Goal: Communication & Community: Share content

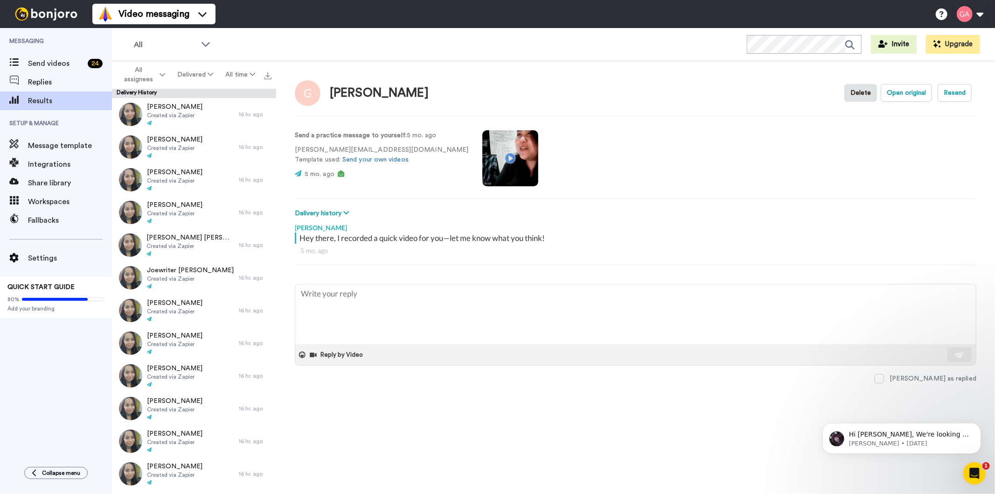
type textarea "x"
click at [48, 64] on span "Send videos" at bounding box center [56, 63] width 56 height 11
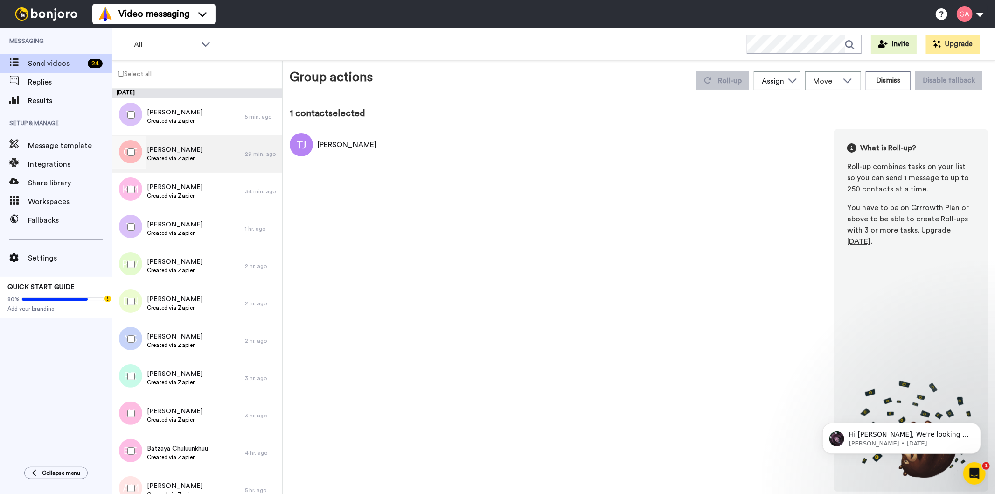
click at [196, 154] on div "Oshin Fagan Created via Zapier" at bounding box center [178, 153] width 133 height 37
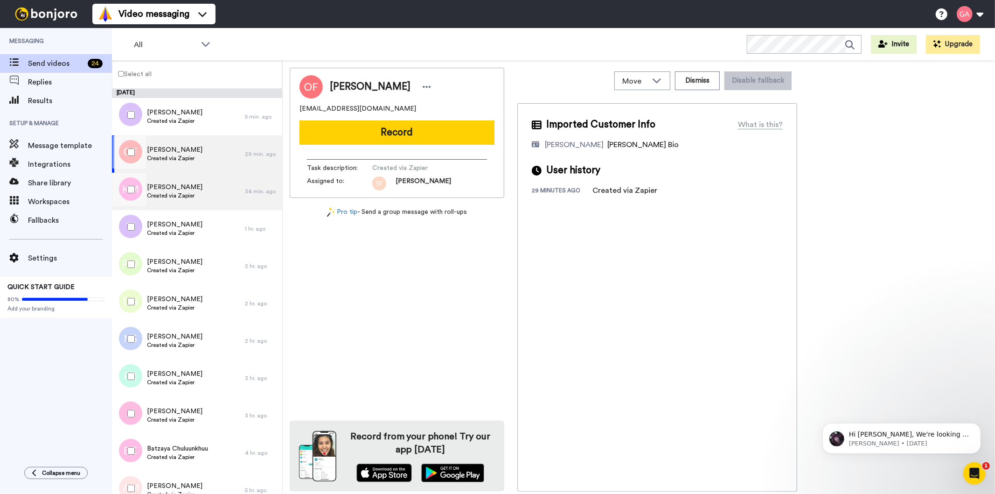
click at [192, 192] on span "Created via Zapier" at bounding box center [175, 195] width 56 height 7
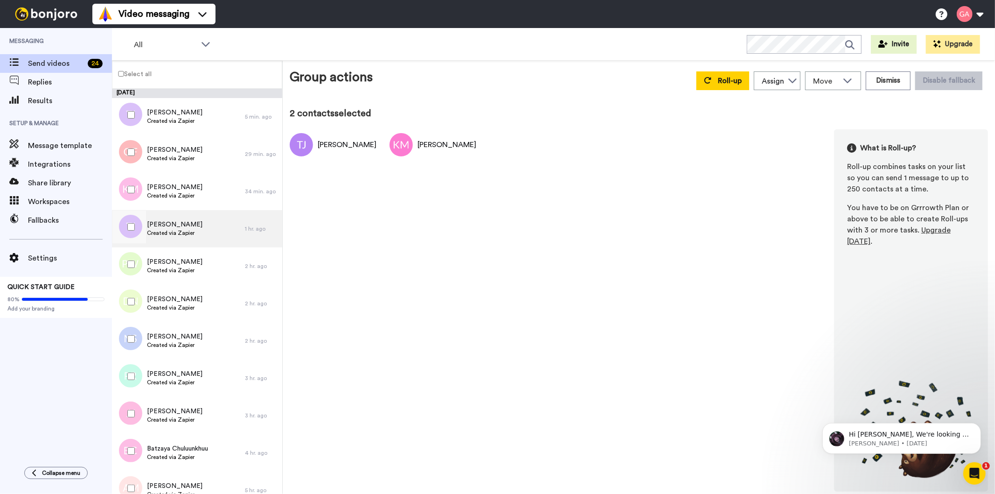
click at [198, 235] on div "Trevor Jenkins Created via Zapier" at bounding box center [178, 228] width 133 height 37
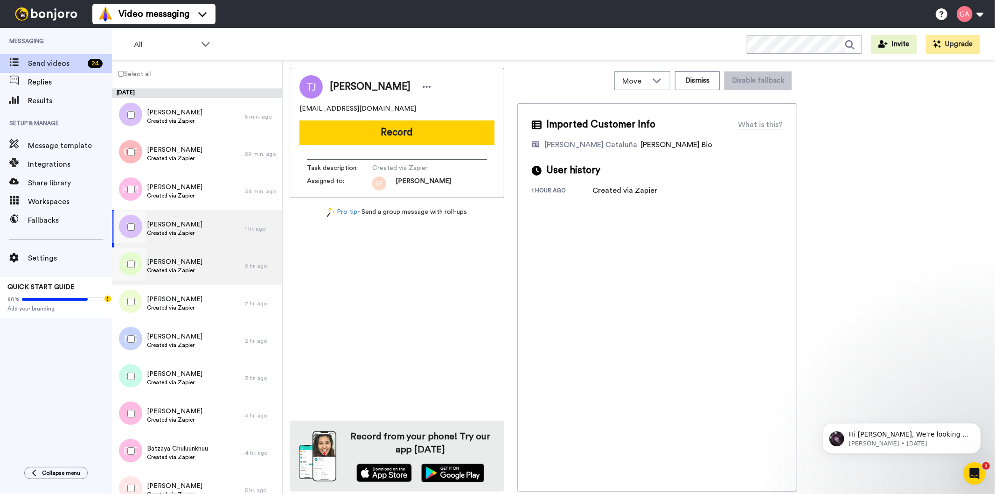
click at [202, 271] on div "Princetta Williams Created via Zapier" at bounding box center [178, 265] width 133 height 37
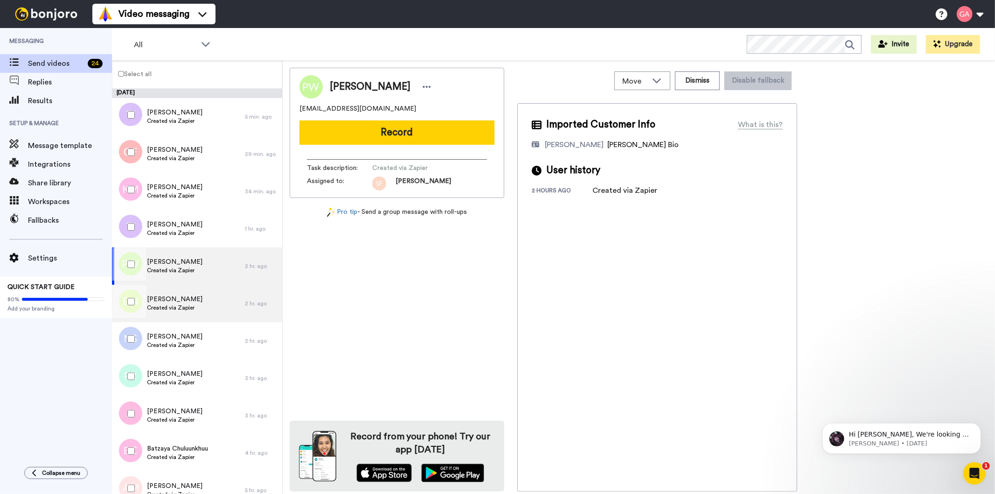
click at [202, 309] on div "Darnett Nickle Created via Zapier" at bounding box center [178, 303] width 133 height 37
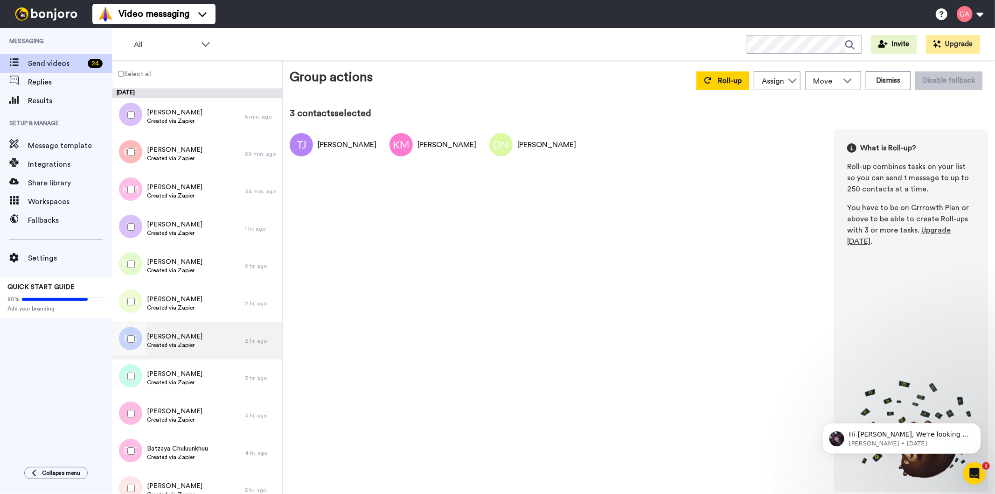
click at [203, 339] on span "Nirupama Srivastav" at bounding box center [175, 336] width 56 height 9
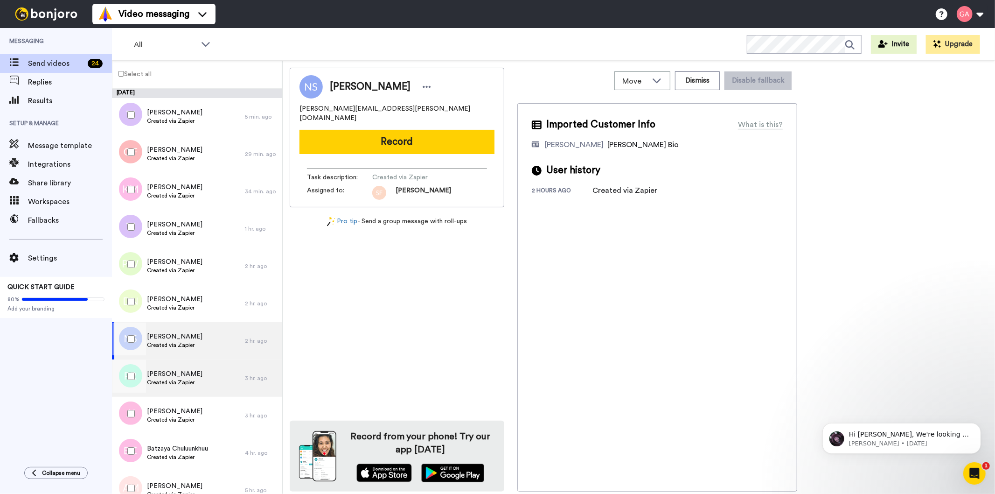
click at [203, 371] on div "Paul Rodriguez Created via Zapier" at bounding box center [178, 377] width 133 height 37
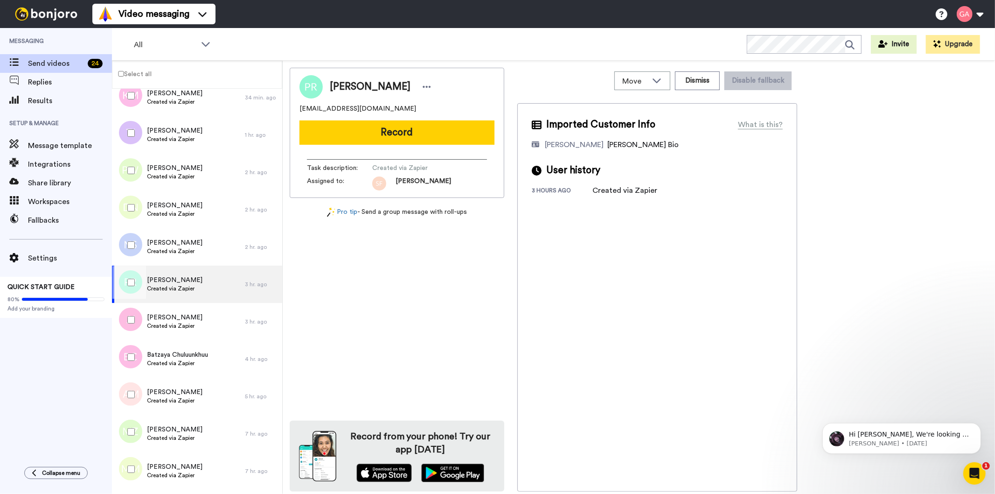
scroll to position [155, 0]
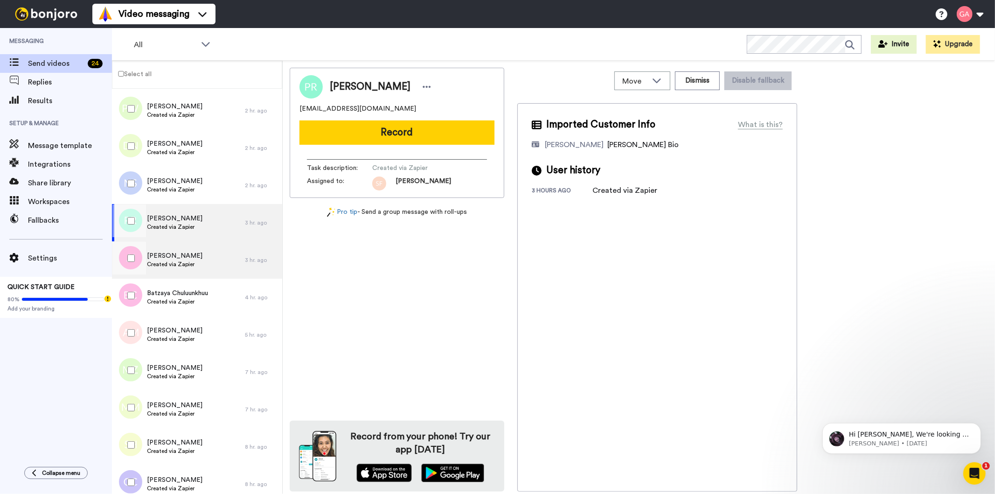
click at [207, 257] on div "Jennifer Johnson Created via Zapier" at bounding box center [178, 259] width 133 height 37
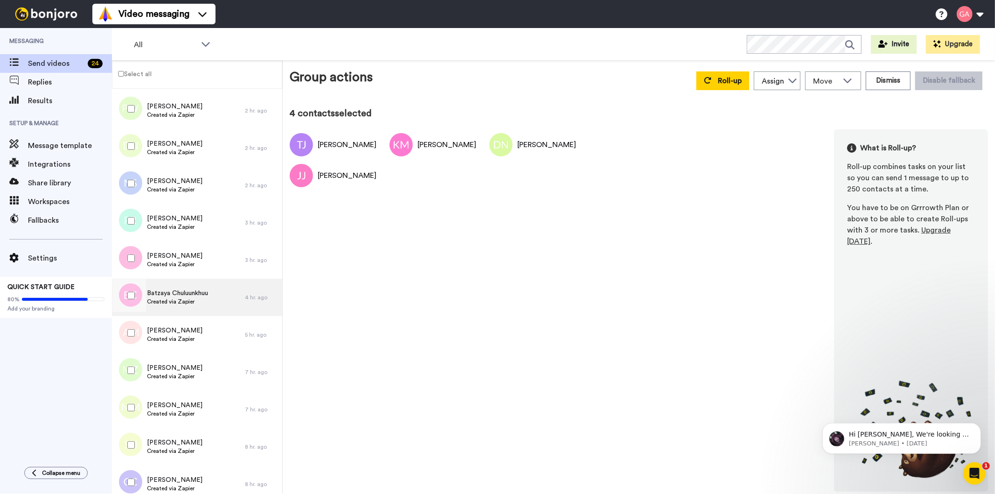
click at [204, 305] on div "Batzaya Chuluunkhuu Created via Zapier" at bounding box center [177, 297] width 61 height 18
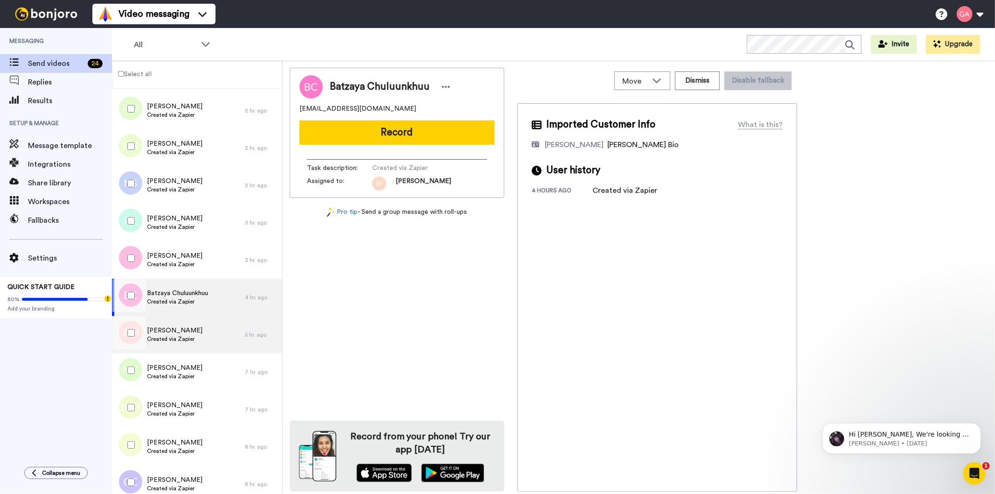
click at [208, 335] on div "Alesia Moore Created via Zapier" at bounding box center [178, 334] width 133 height 37
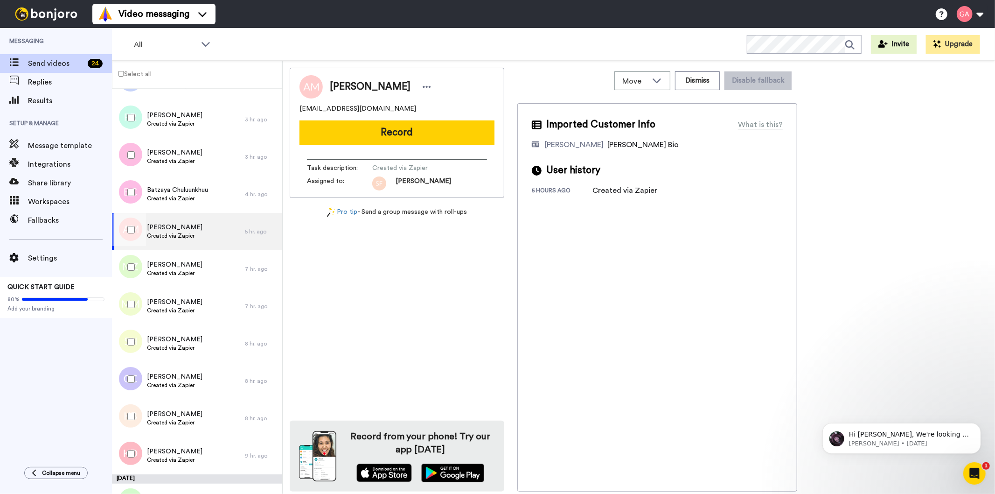
scroll to position [259, 0]
click at [202, 267] on div "Maria Zamudia Created via Zapier" at bounding box center [178, 268] width 133 height 37
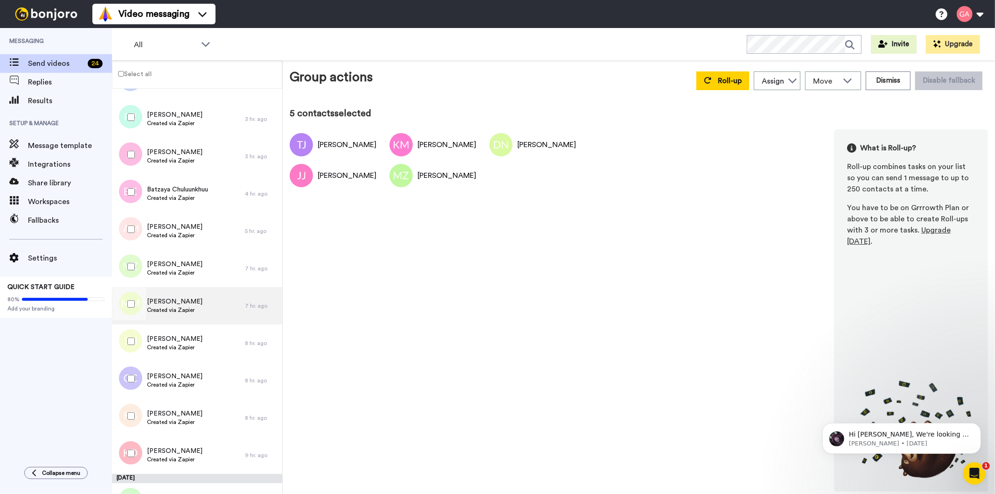
click at [202, 312] on div "Maryan Mohamed Created via Zapier" at bounding box center [178, 305] width 133 height 37
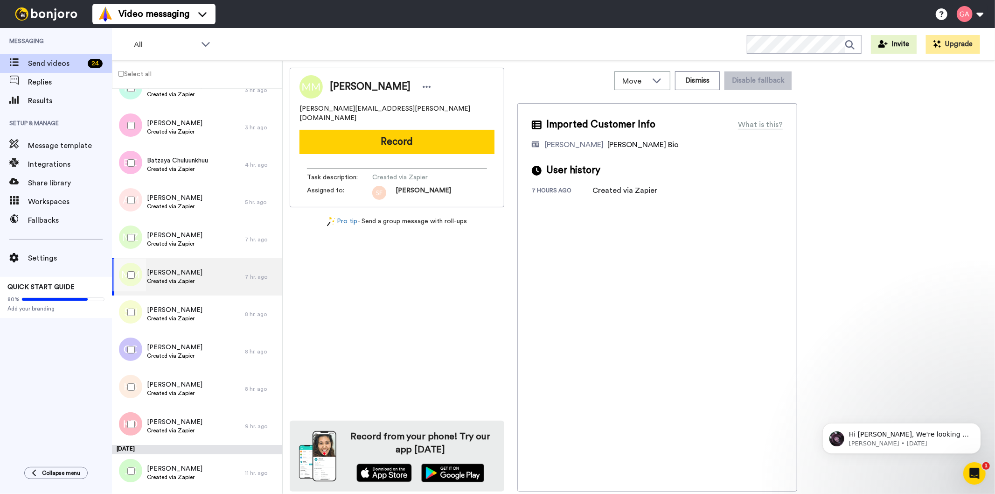
scroll to position [311, 0]
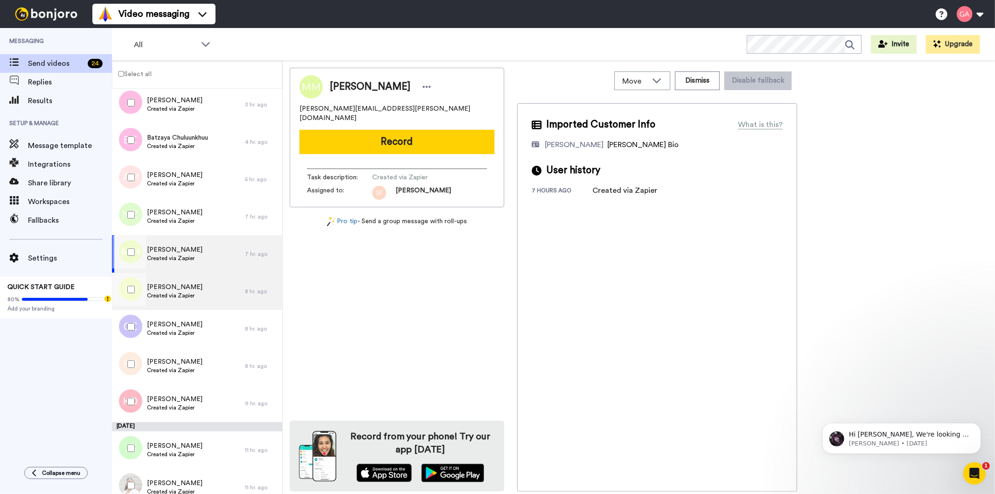
click at [204, 301] on div "Stephanie Heisler Created via Zapier" at bounding box center [178, 291] width 133 height 37
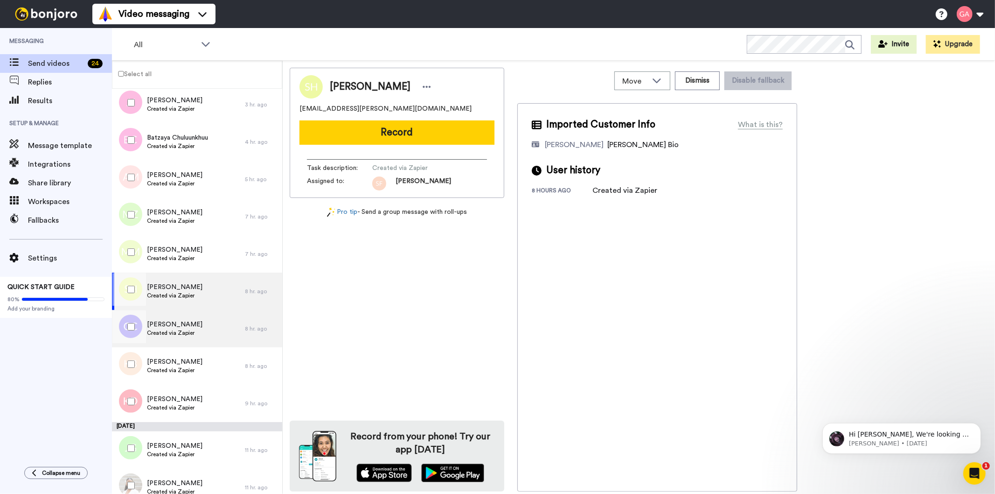
click at [209, 333] on div "Cynthia Cross Created via Zapier" at bounding box center [178, 328] width 133 height 37
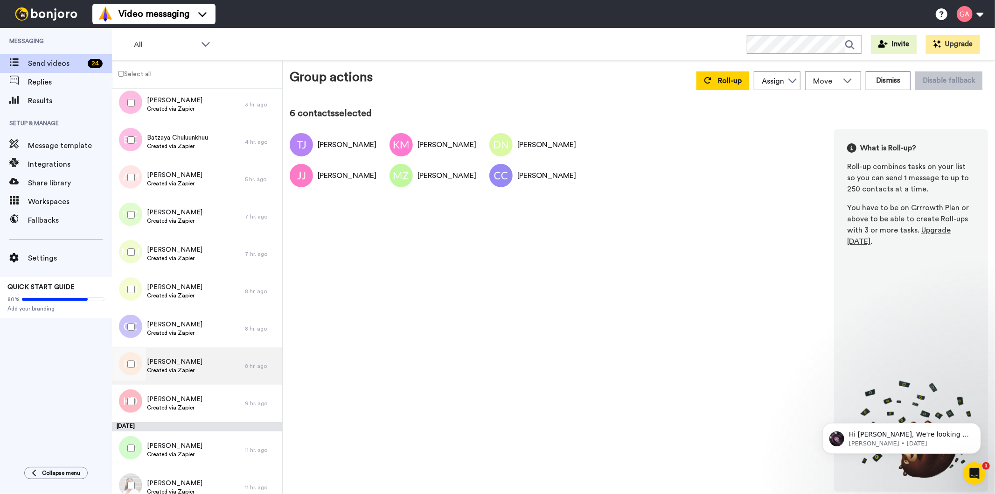
click at [207, 368] on div "Keith Benford Created via Zapier" at bounding box center [178, 365] width 133 height 37
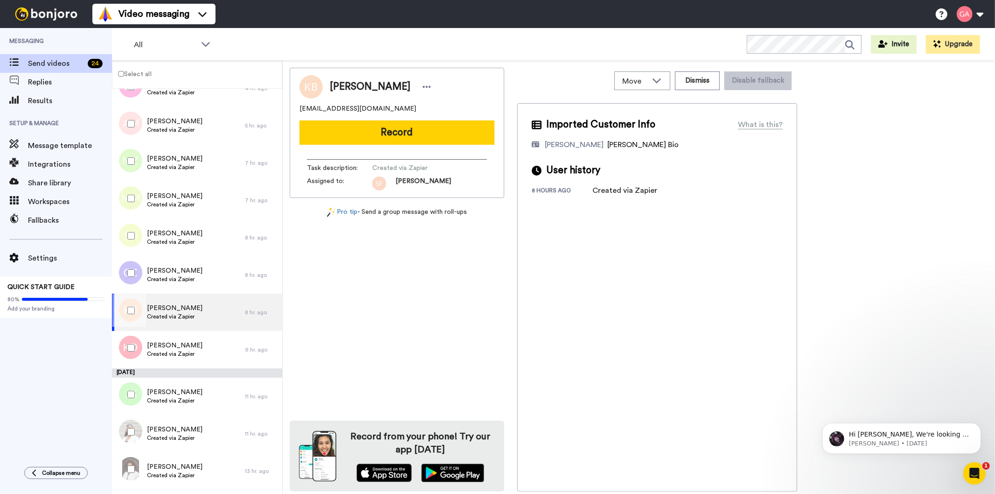
scroll to position [414, 0]
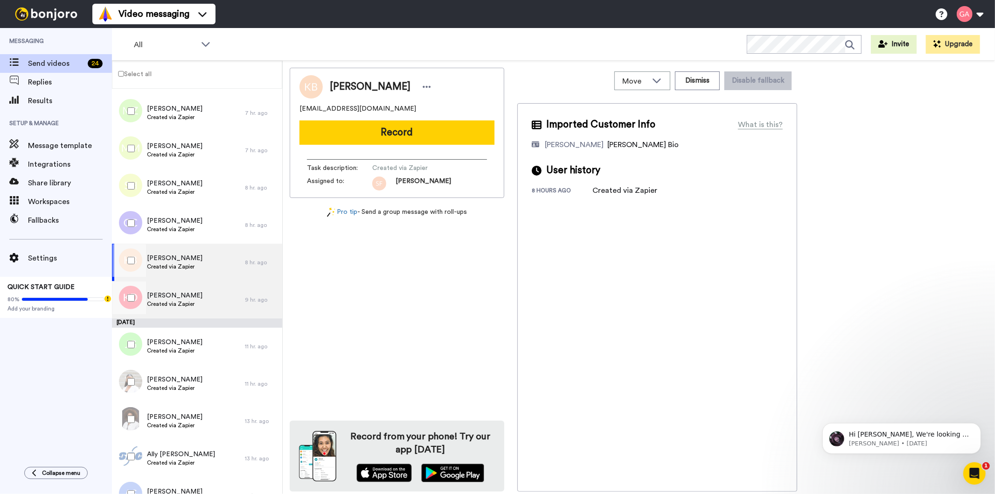
click at [210, 302] on div "Katie Dodd Created via Zapier" at bounding box center [178, 299] width 133 height 37
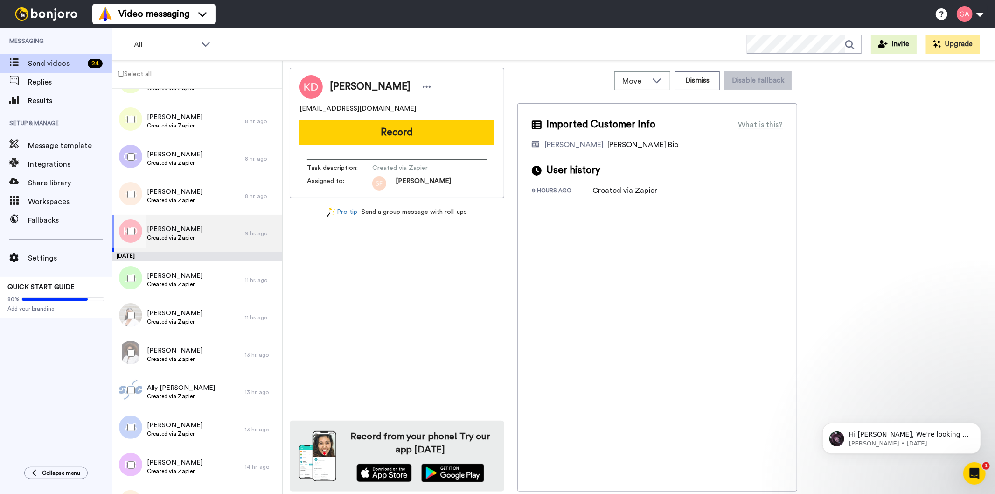
scroll to position [518, 0]
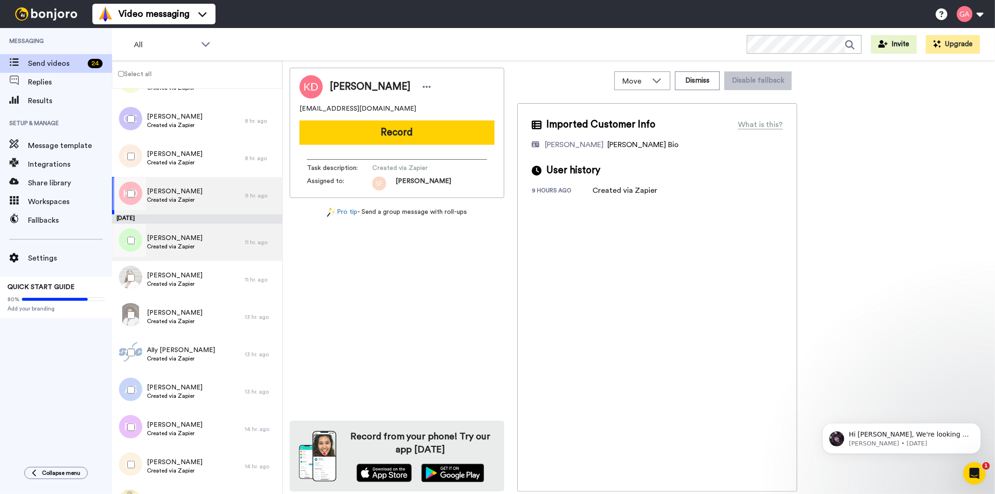
click at [202, 243] on div "Justin Gilbert Created via Zapier" at bounding box center [178, 242] width 133 height 37
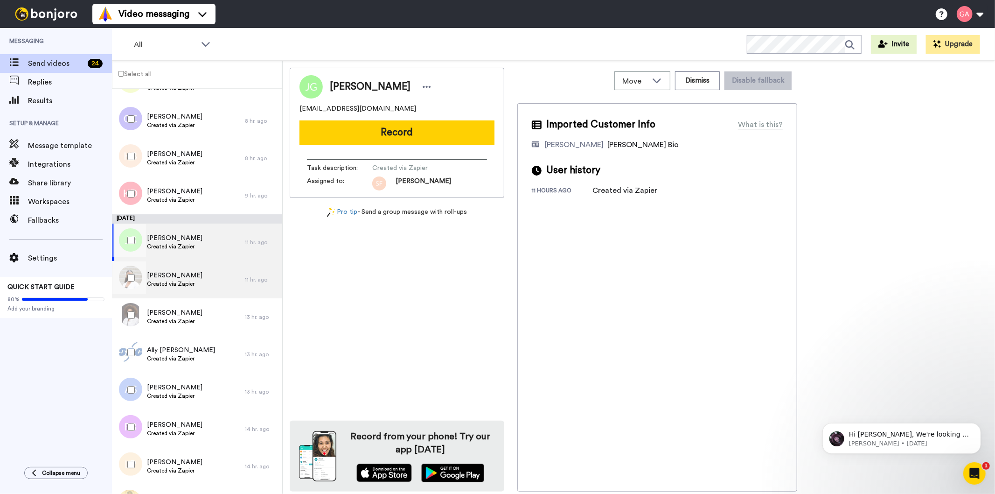
click at [208, 285] on div "Erika Williams Created via Zapier" at bounding box center [178, 279] width 133 height 37
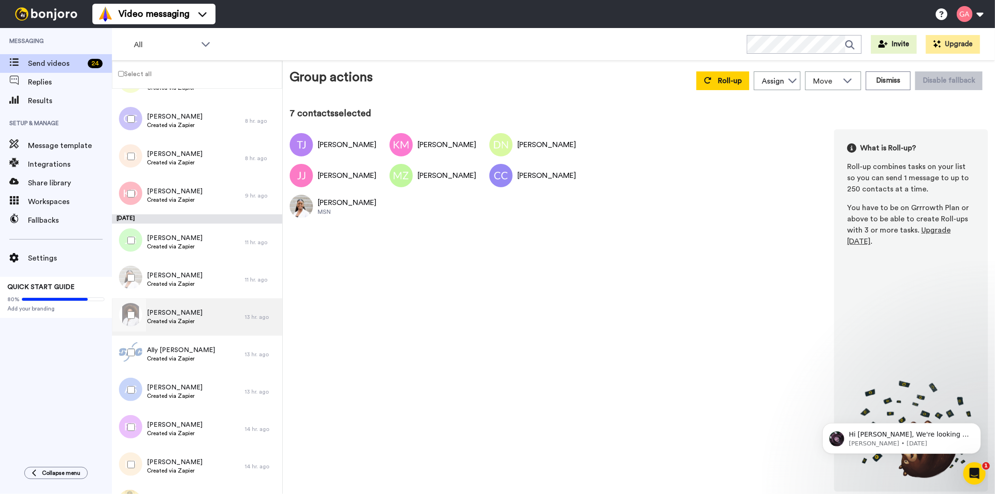
click at [194, 318] on div "Sharon Allport Created via Zapier" at bounding box center [178, 316] width 133 height 37
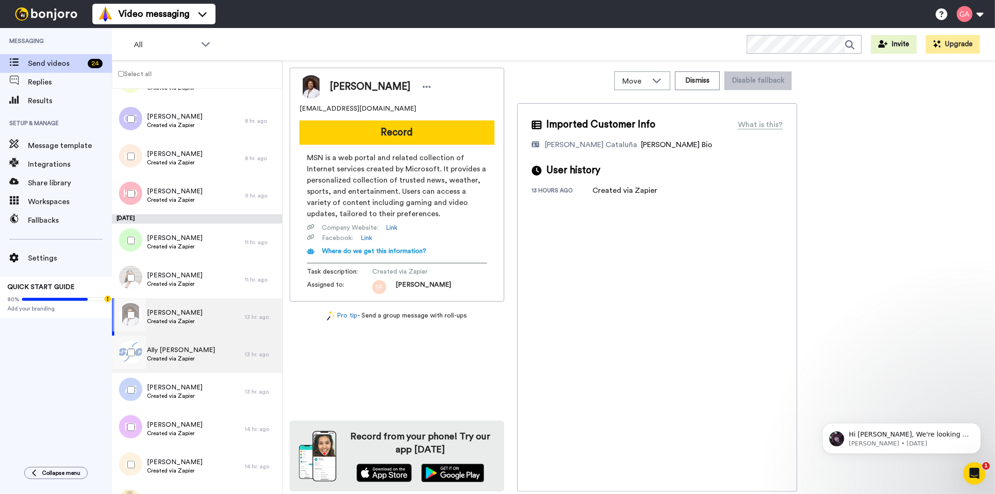
click at [201, 354] on div "Ally Fenner Created via Zapier" at bounding box center [178, 354] width 133 height 37
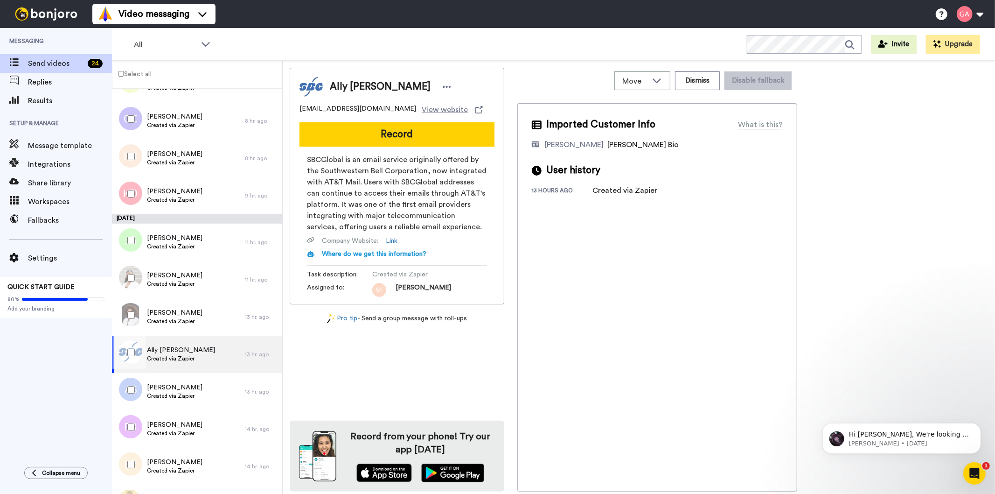
scroll to position [674, 0]
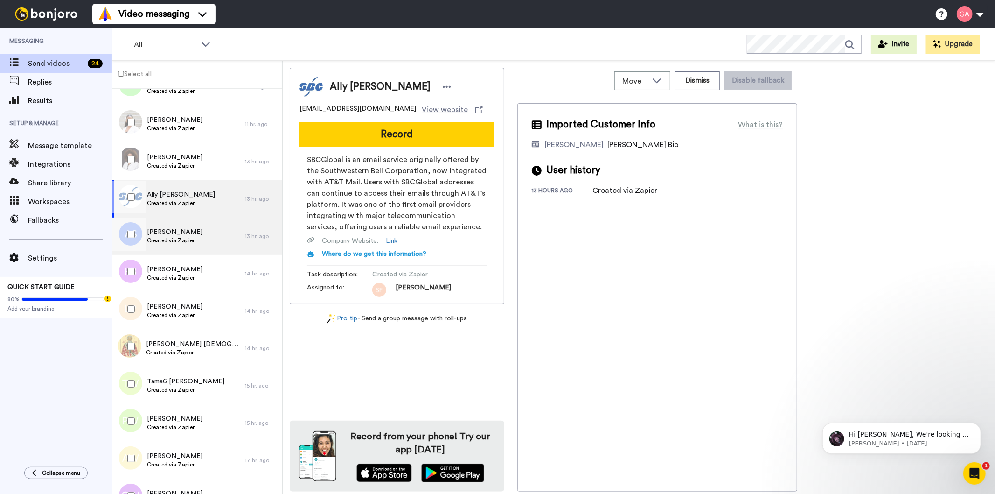
click at [203, 239] on div "Alberto Suarez Created via Zapier" at bounding box center [178, 235] width 133 height 37
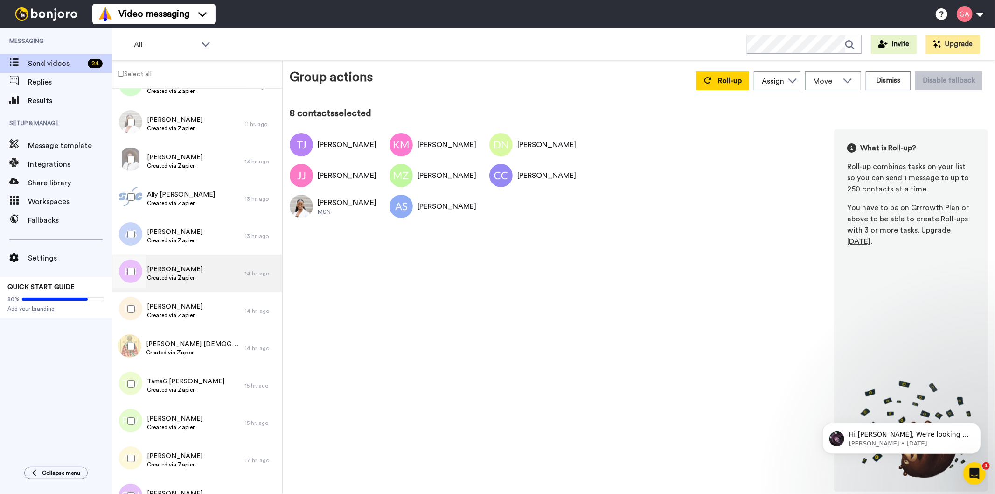
click at [207, 277] on div "Fern Bartlett Created via Zapier" at bounding box center [178, 273] width 133 height 37
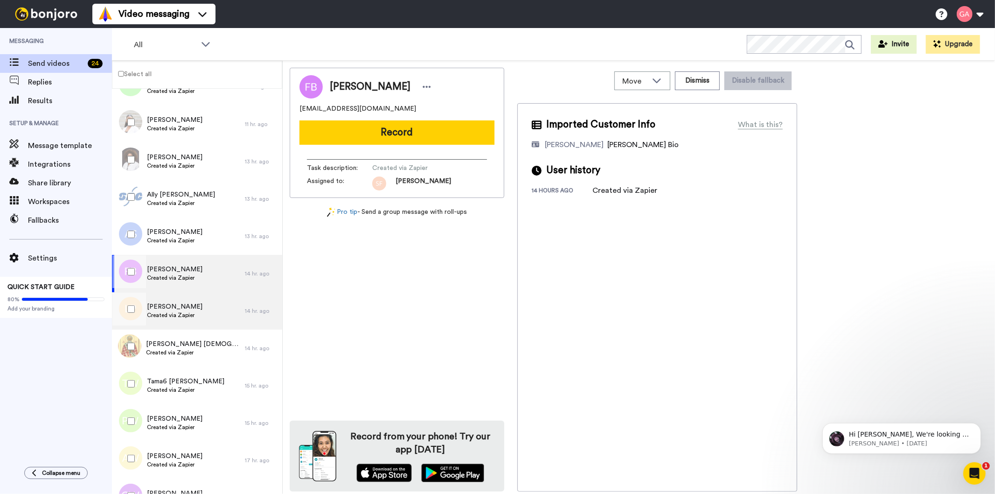
click at [210, 312] on div "Leon Porter Created via Zapier" at bounding box center [178, 310] width 133 height 37
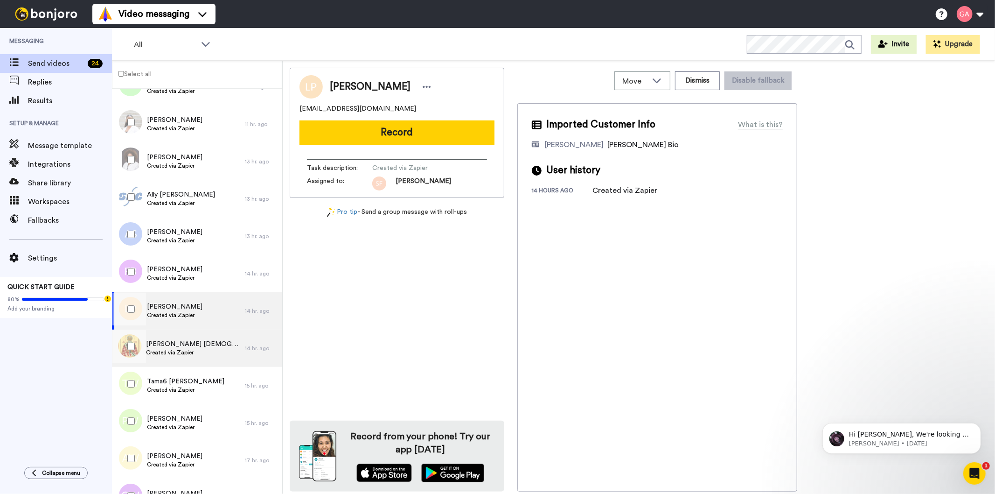
click at [209, 351] on div "Theodore Bible Created via Zapier" at bounding box center [178, 347] width 133 height 37
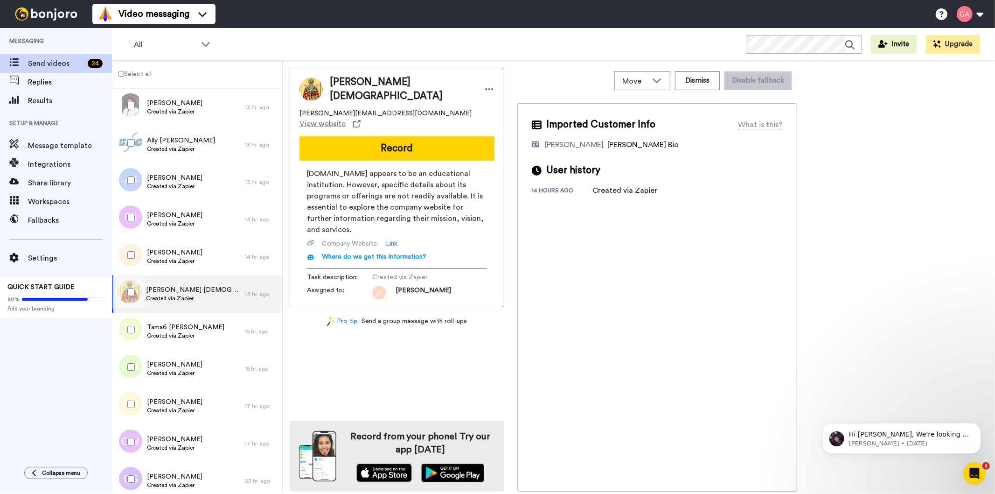
scroll to position [777, 0]
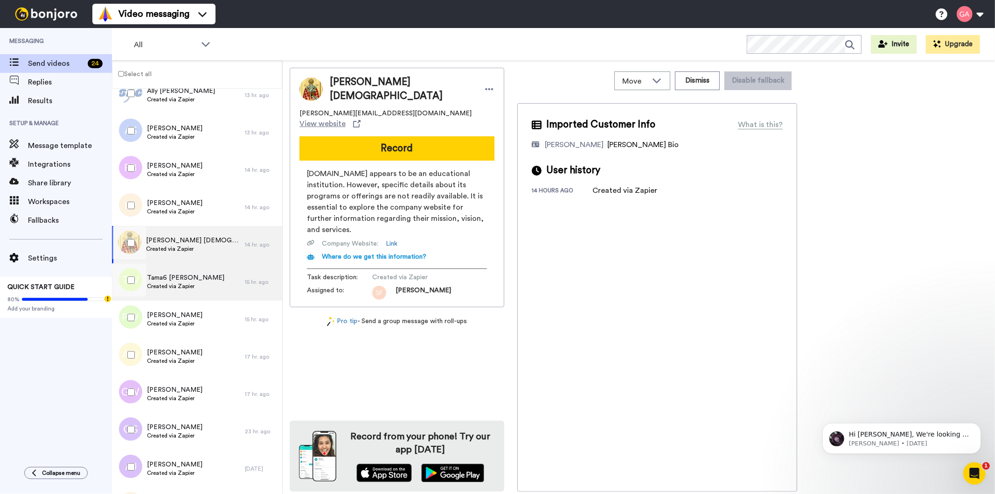
click at [207, 281] on div "Tama6 Wirtz Created via Zapier" at bounding box center [178, 281] width 133 height 37
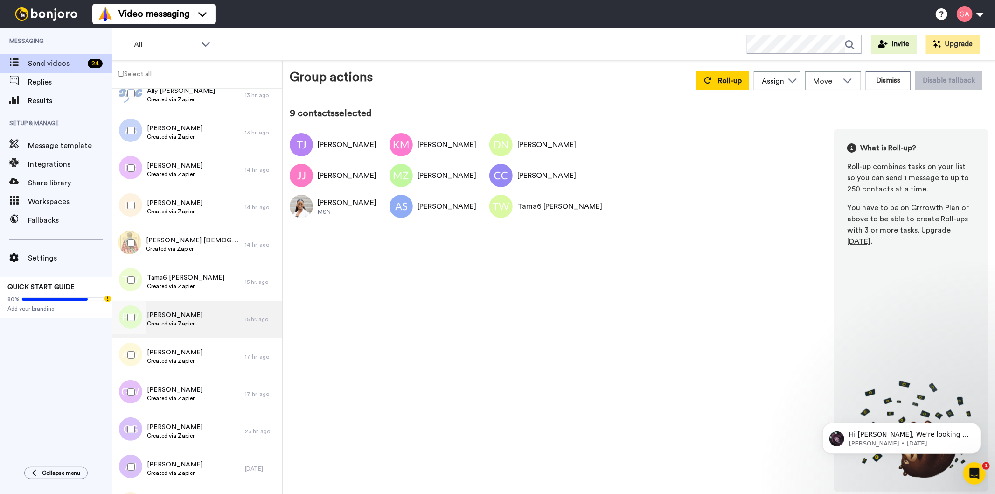
click at [208, 323] on div "Paige White Created via Zapier" at bounding box center [178, 319] width 133 height 37
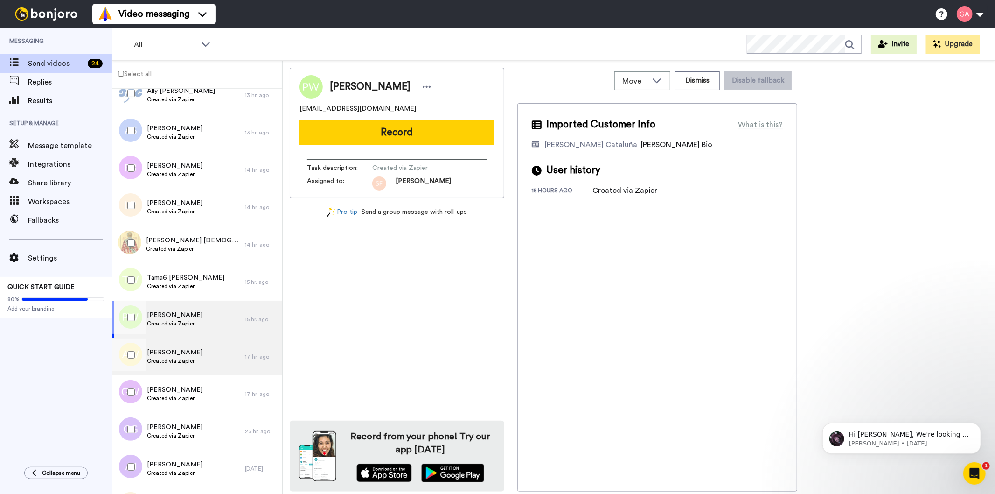
click at [207, 356] on div "Ann Williams Created via Zapier" at bounding box center [178, 356] width 133 height 37
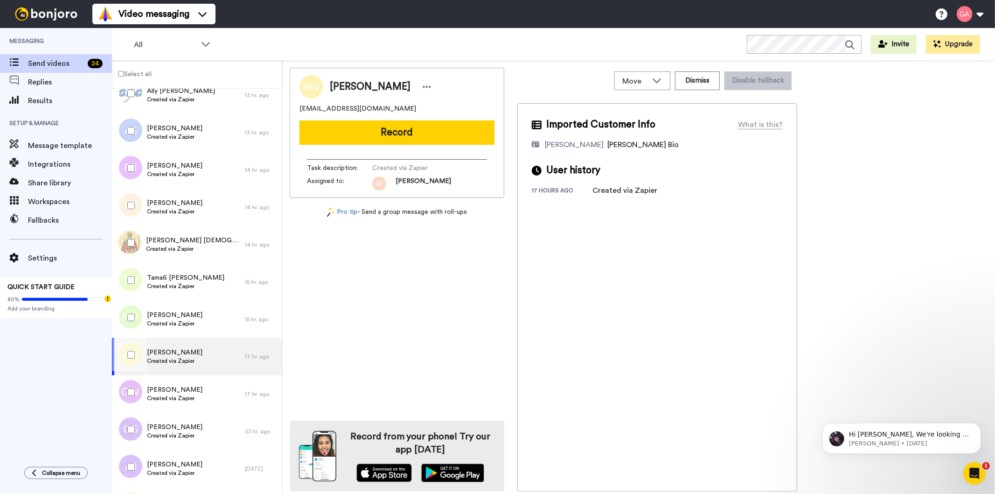
scroll to position [829, 0]
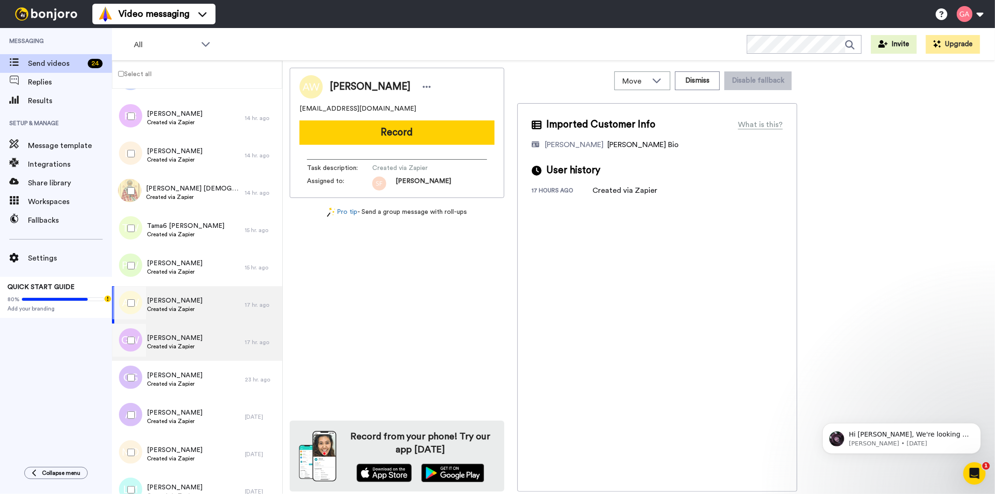
click at [211, 347] on div "Genae Valecia Wells Created via Zapier" at bounding box center [178, 341] width 133 height 37
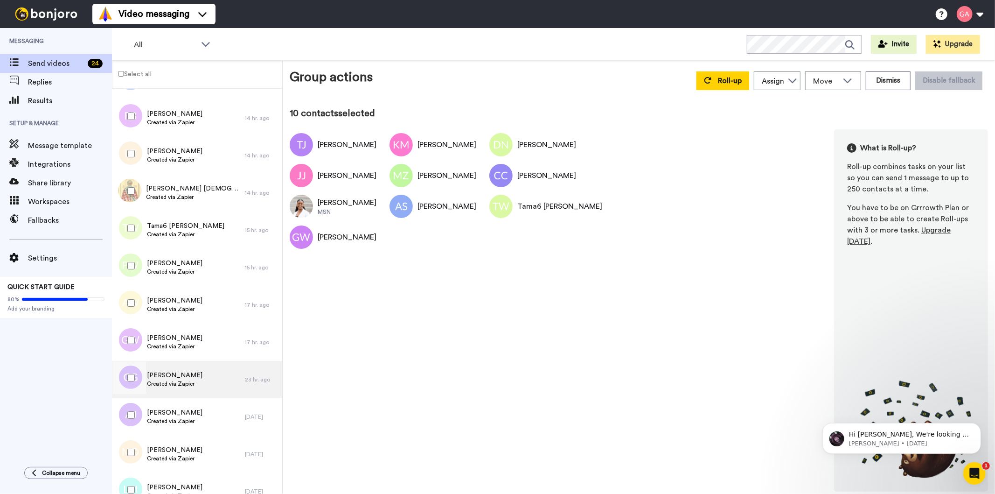
click at [203, 378] on div "Claire Green Created via Zapier" at bounding box center [178, 379] width 133 height 37
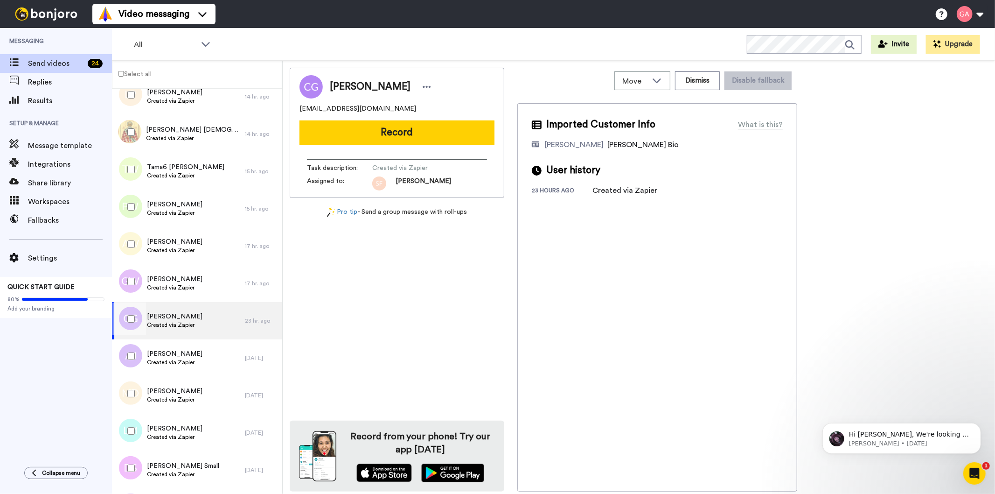
scroll to position [933, 0]
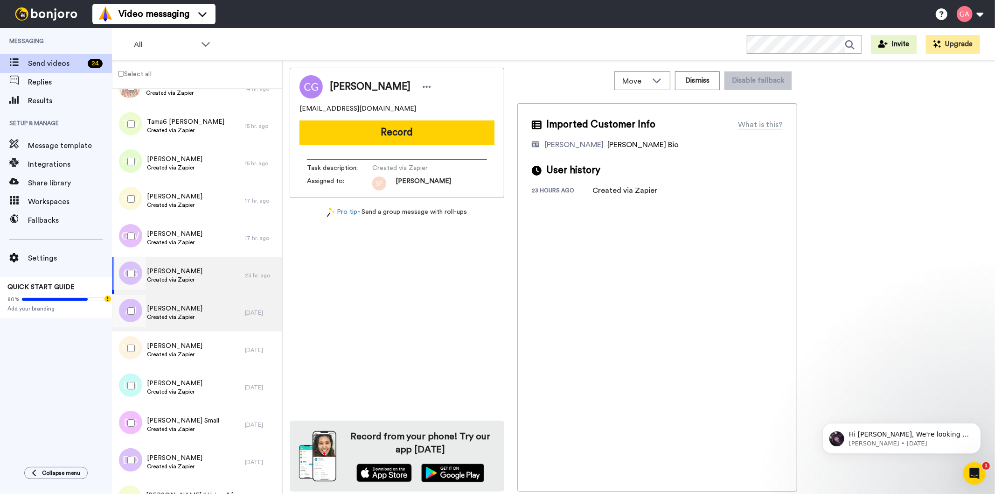
click at [203, 313] on span "Created via Zapier" at bounding box center [175, 316] width 56 height 7
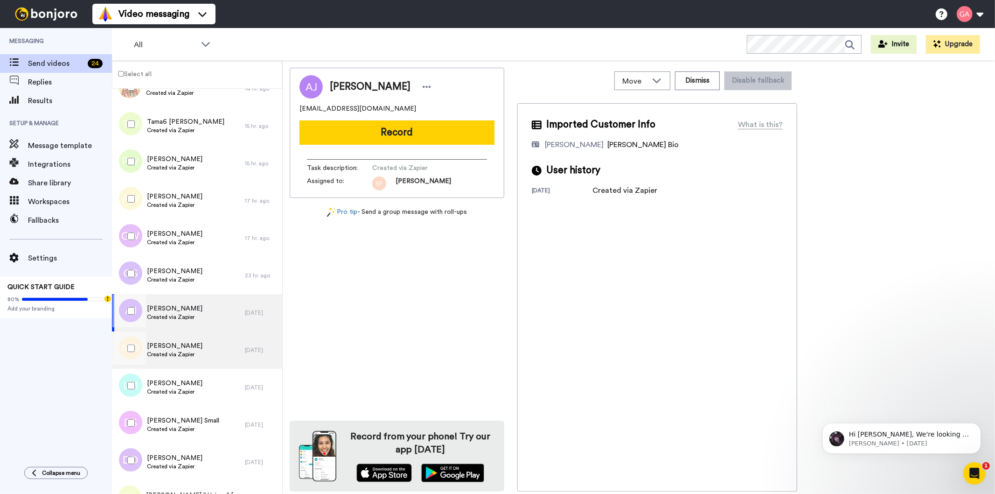
click at [214, 365] on div "Monique Douglas Created via Zapier" at bounding box center [178, 349] width 133 height 37
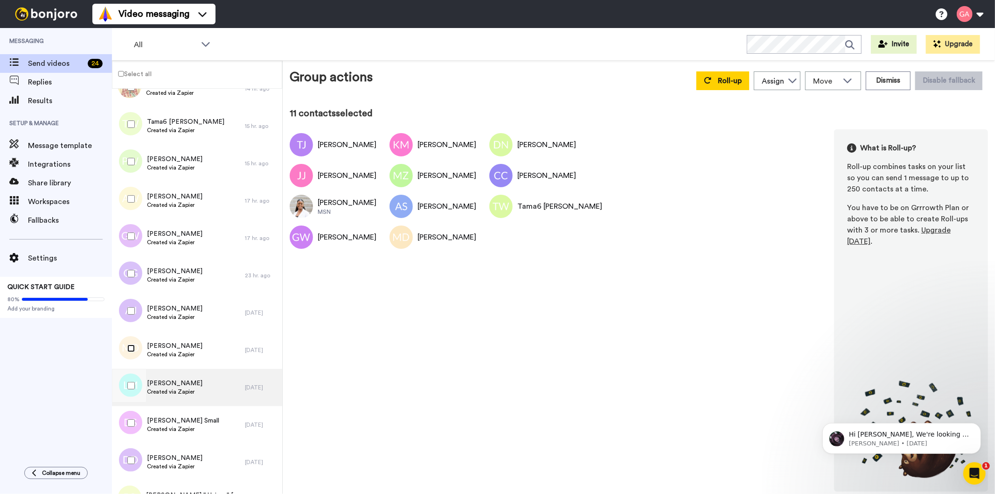
scroll to position [1089, 0]
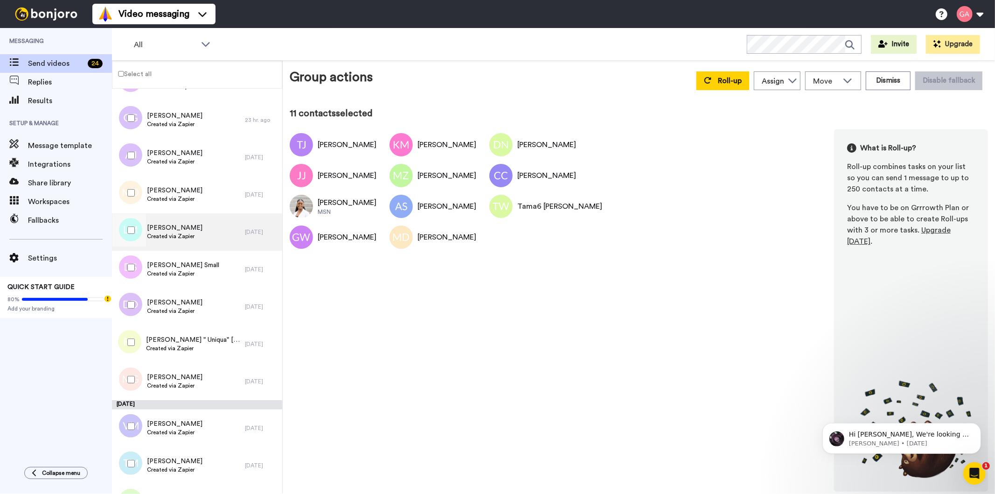
click at [204, 239] on div "Lisa Morlock Created via Zapier" at bounding box center [178, 231] width 133 height 37
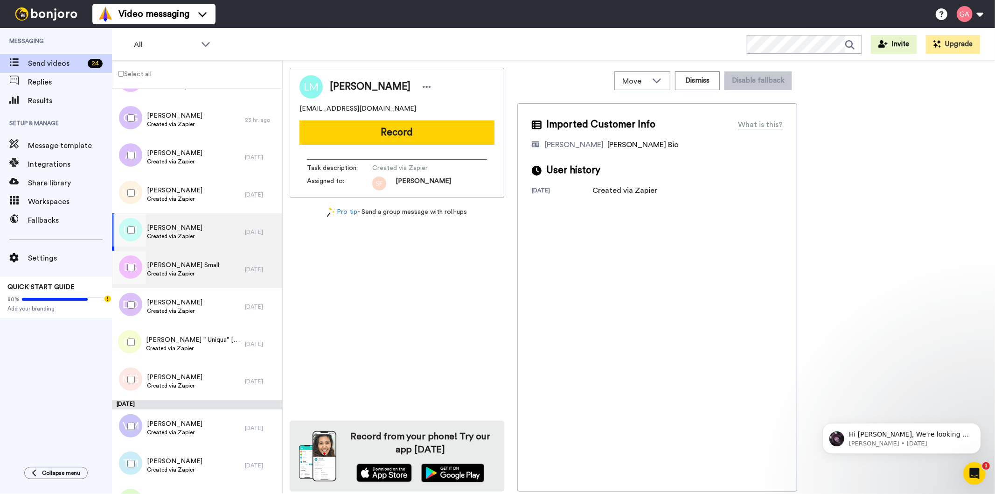
click at [201, 267] on div "Deandria Small Created via Zapier" at bounding box center [178, 269] width 133 height 37
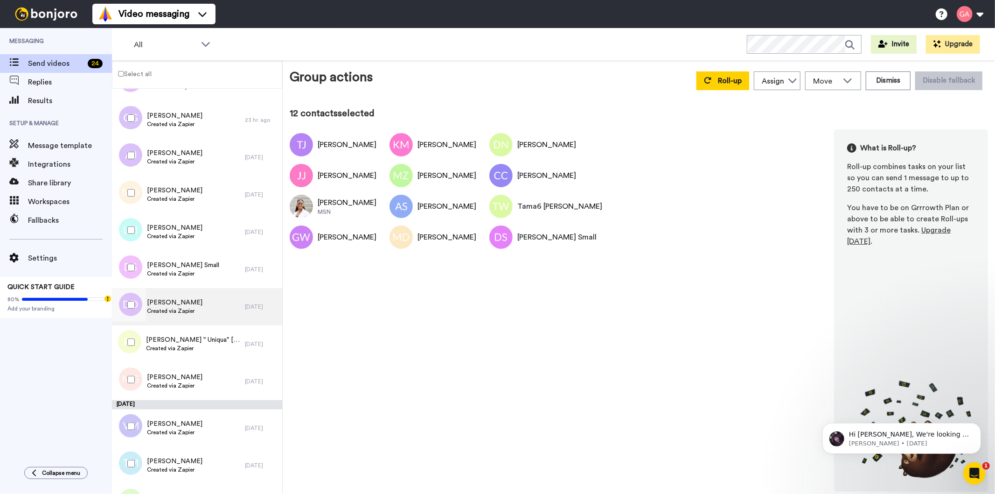
click at [209, 309] on div "Dacia Dills Created via Zapier" at bounding box center [178, 306] width 133 height 37
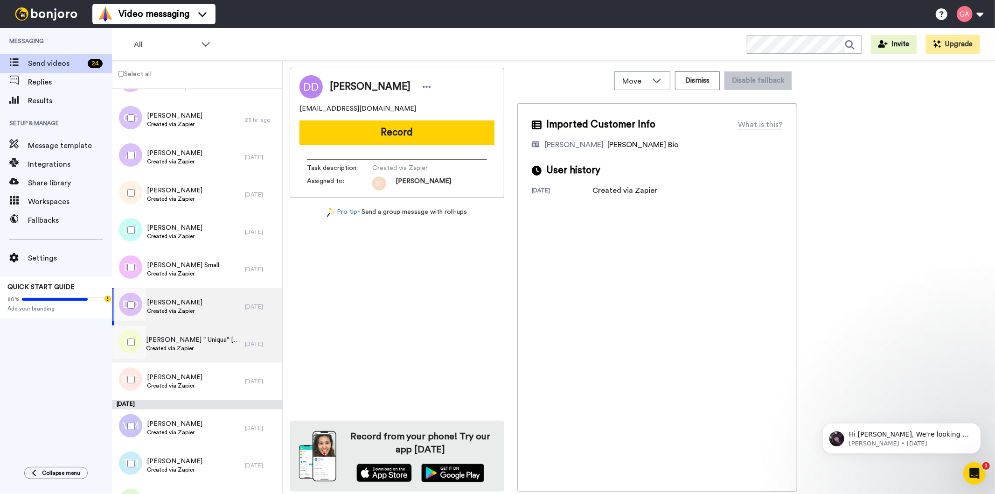
click at [209, 332] on div "Robin " Uniqua" Simmons Created via Zapier" at bounding box center [178, 343] width 133 height 37
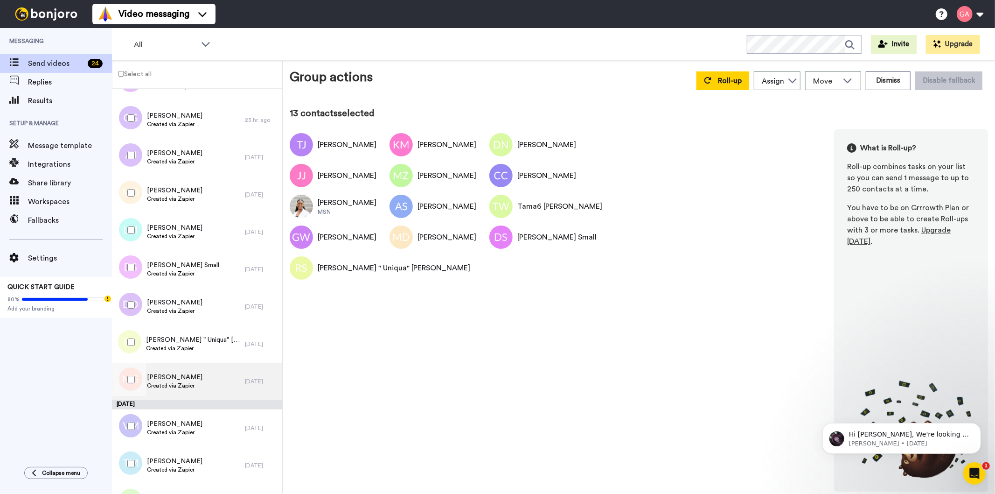
click at [216, 385] on div "Michele Gipson Created via Zapier" at bounding box center [178, 381] width 133 height 37
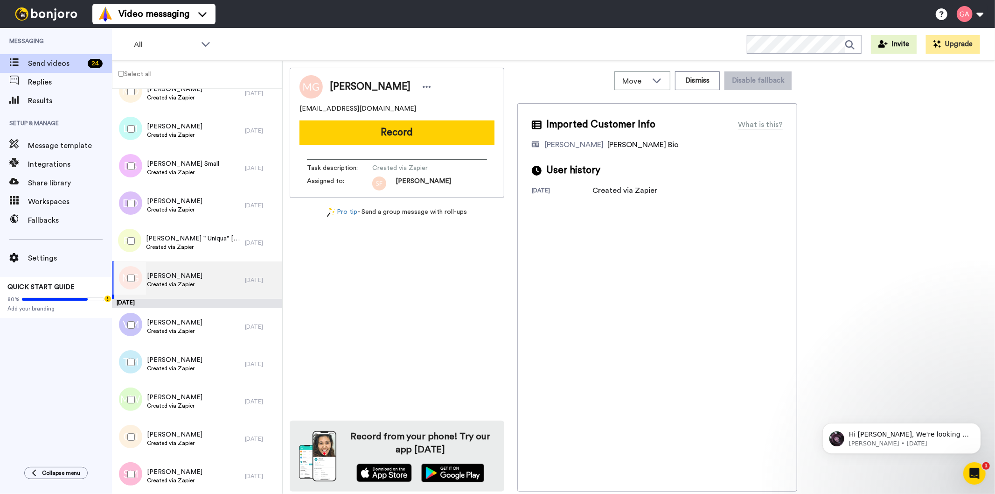
scroll to position [1192, 0]
click at [190, 207] on span "Created via Zapier" at bounding box center [175, 206] width 56 height 7
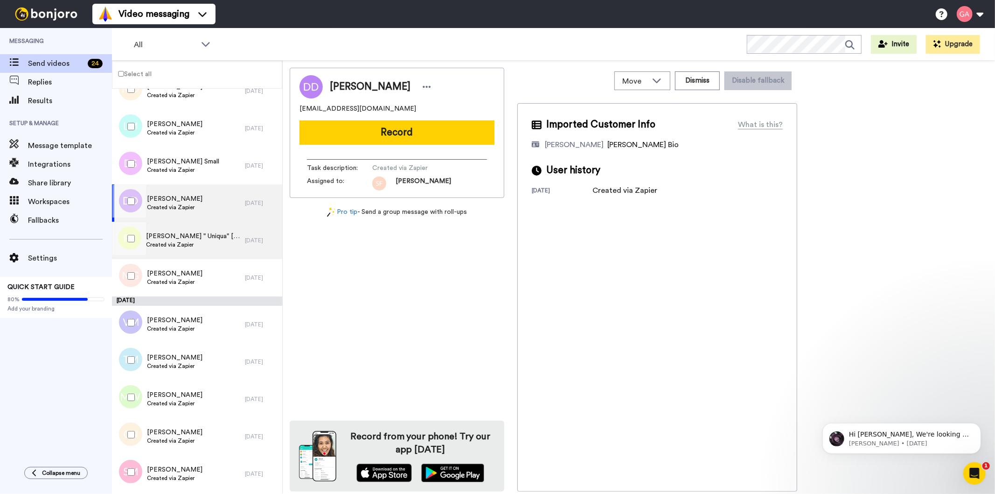
click at [199, 246] on span "Created via Zapier" at bounding box center [193, 244] width 94 height 7
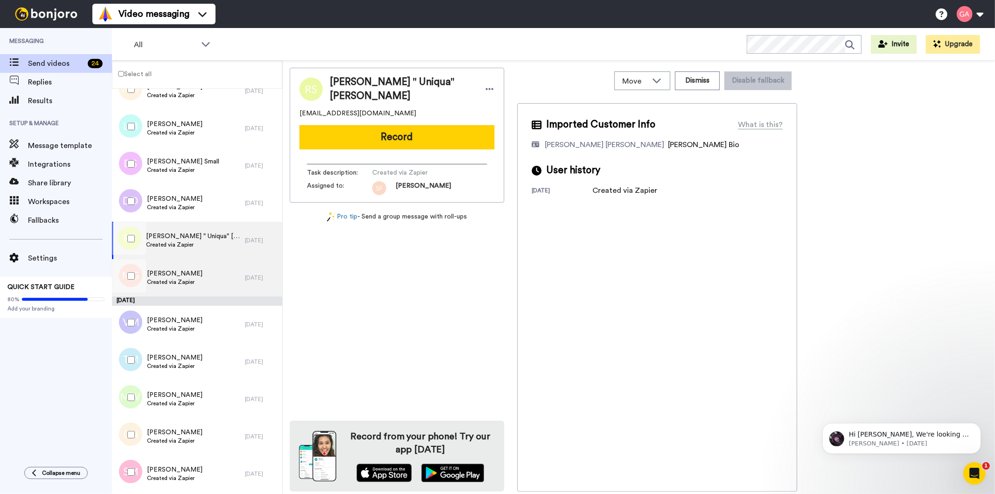
click at [200, 278] on div "Michele Gipson Created via Zapier" at bounding box center [178, 277] width 133 height 37
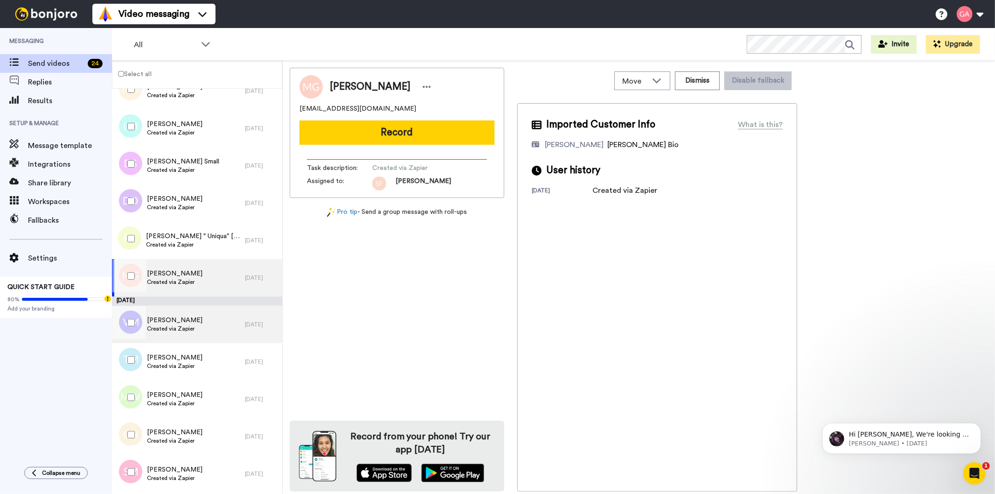
click at [209, 333] on div "Victoria Moore-McBroom Created via Zapier" at bounding box center [178, 324] width 133 height 37
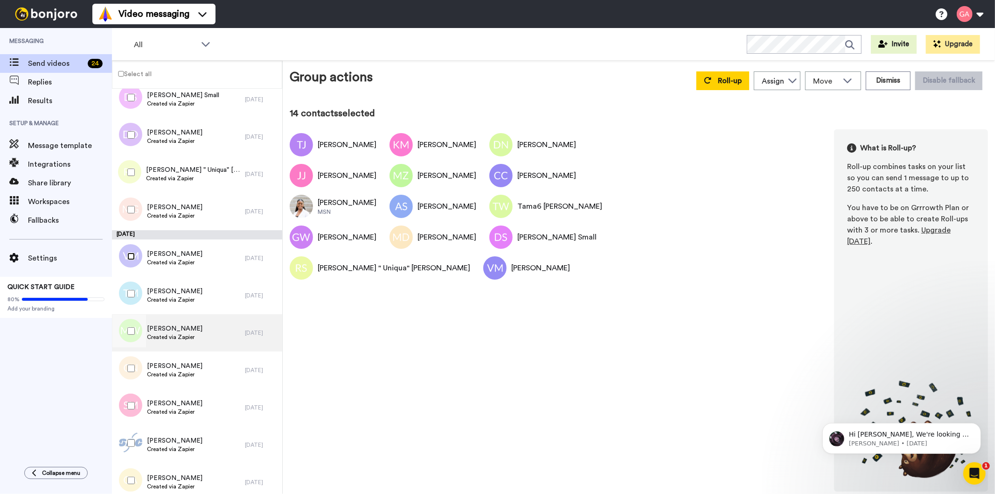
scroll to position [1296, 0]
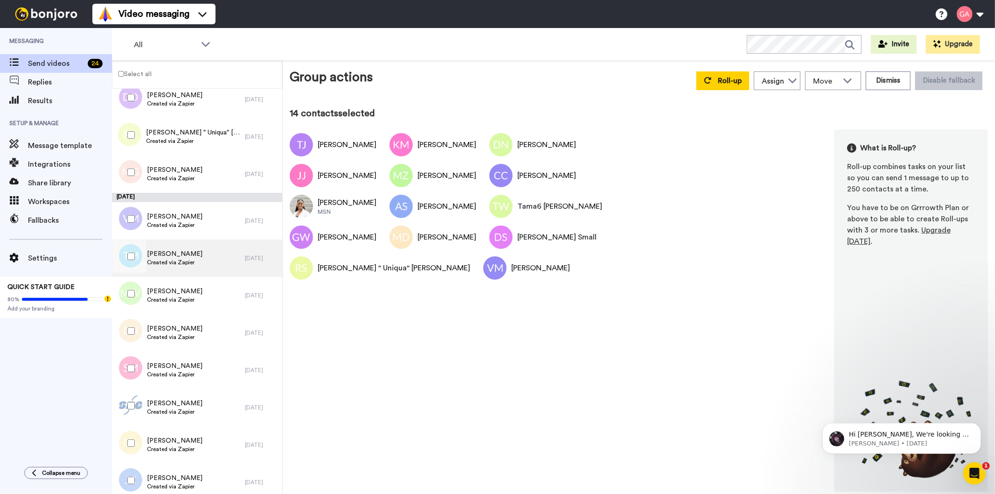
click at [192, 266] on div "Taiasha Mathis Created via Zapier" at bounding box center [175, 258] width 56 height 18
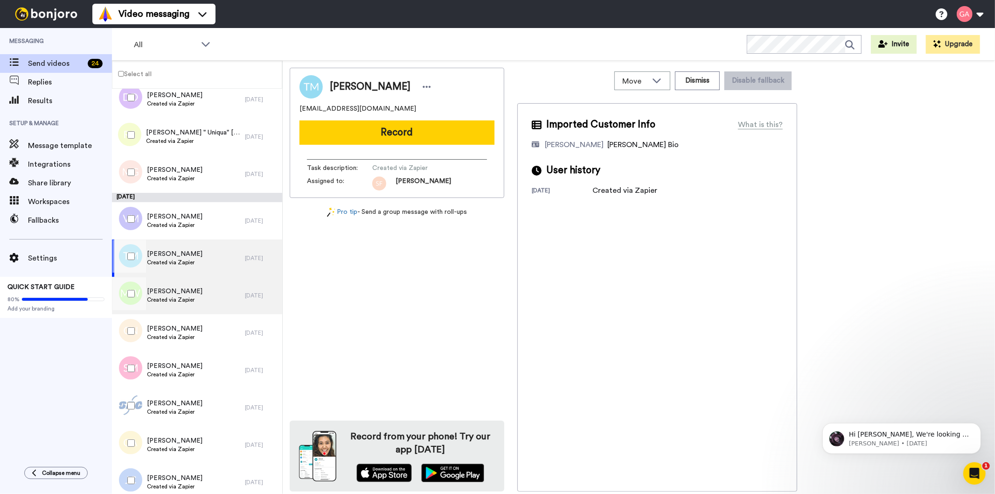
click at [209, 295] on div "Melissa Webb Created via Zapier" at bounding box center [178, 295] width 133 height 37
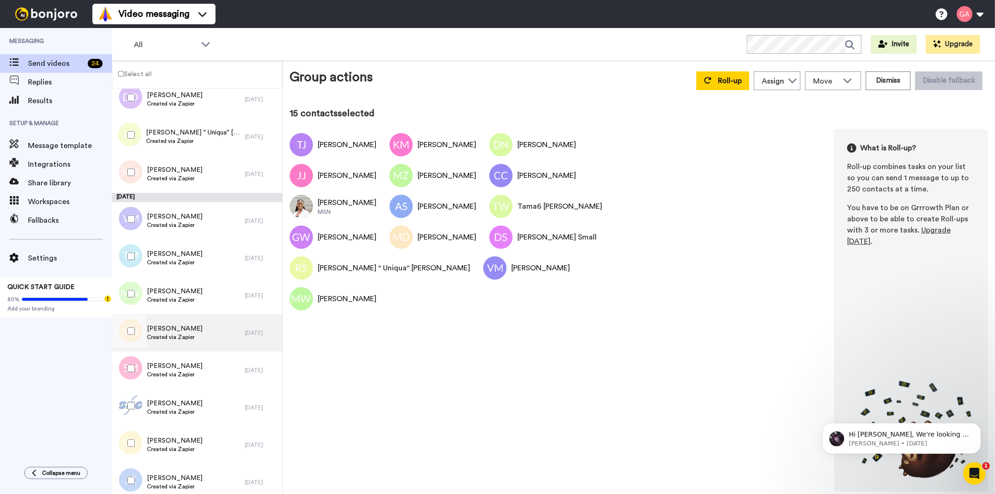
click at [206, 337] on div "Cynthia Neal Created via Zapier" at bounding box center [178, 332] width 133 height 37
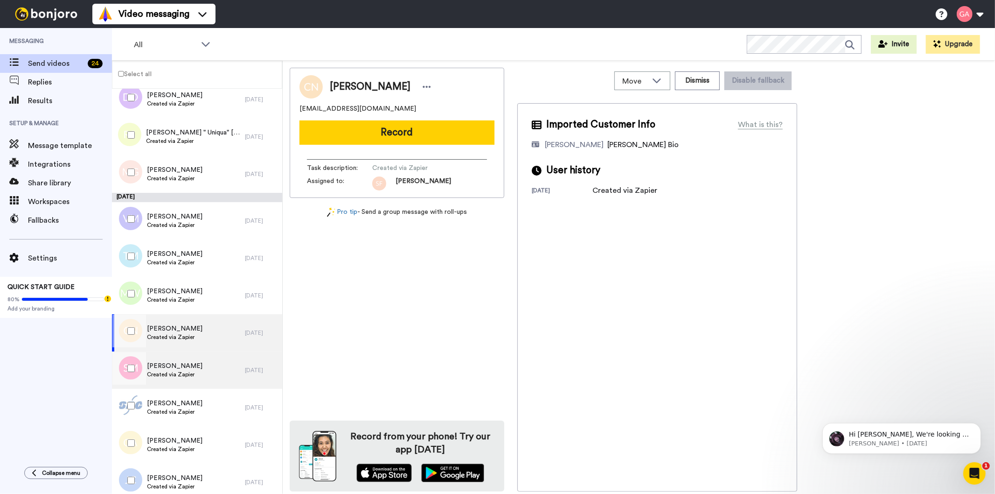
click at [204, 376] on div "Samar Moseley Created via Zapier" at bounding box center [178, 369] width 133 height 37
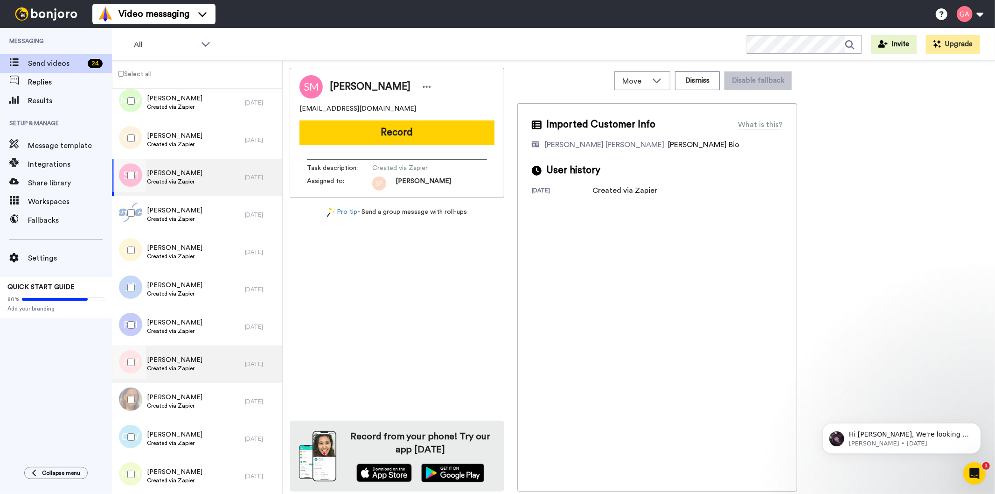
scroll to position [1489, 0]
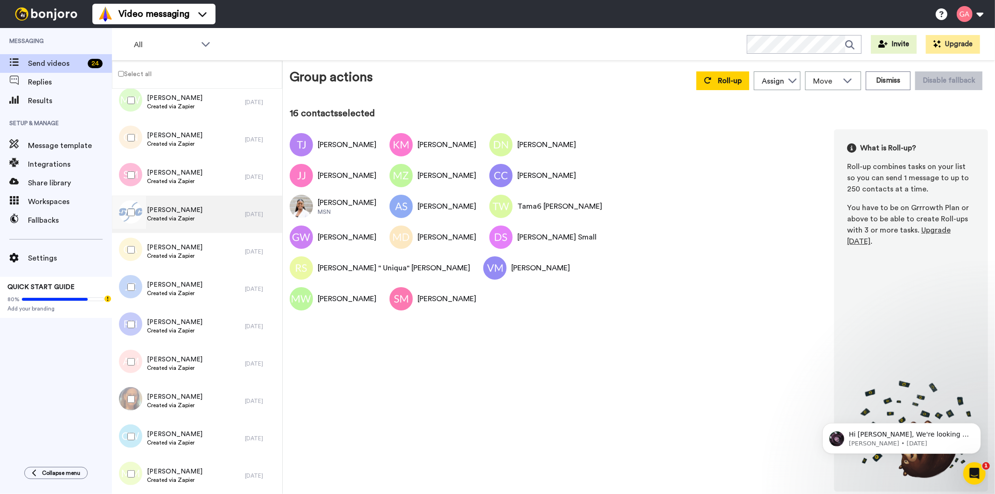
click at [213, 224] on div "Griselda C Jefferson Created via Zapier" at bounding box center [178, 214] width 133 height 37
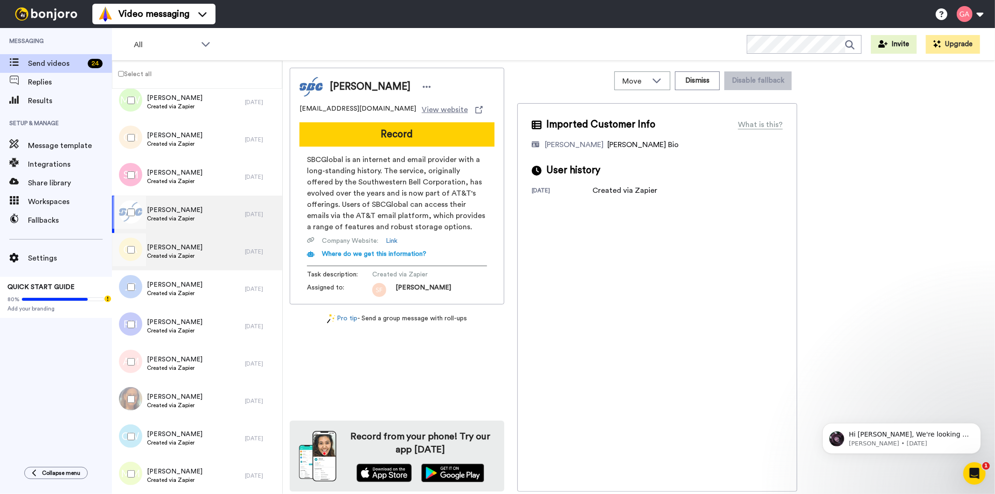
click at [208, 256] on div "Cynthia Allen Created via Zapier" at bounding box center [178, 251] width 133 height 37
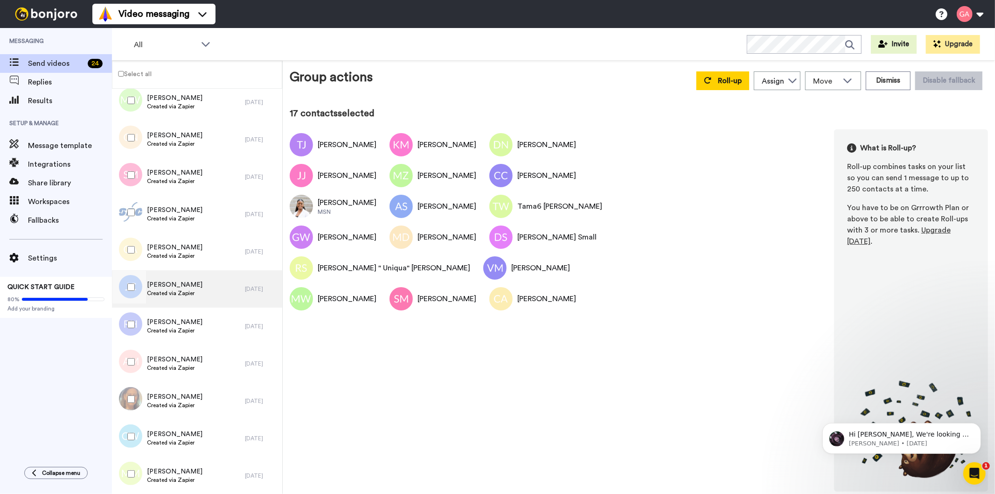
click at [212, 301] on div "John Cisneros Created via Zapier" at bounding box center [178, 288] width 133 height 37
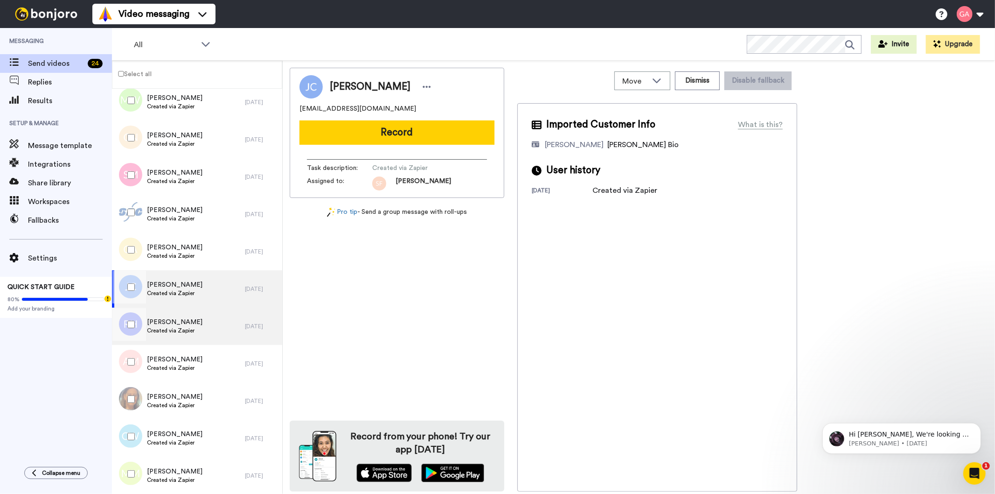
click at [210, 330] on div "Rebekah Holmes Created via Zapier" at bounding box center [178, 326] width 133 height 37
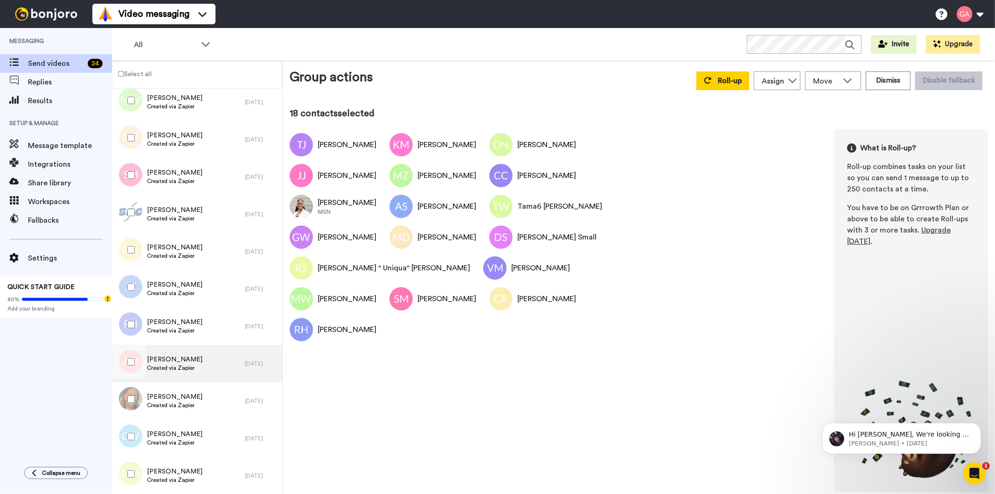
click at [201, 367] on div "Akenna Mccord Created via Zapier" at bounding box center [178, 363] width 133 height 37
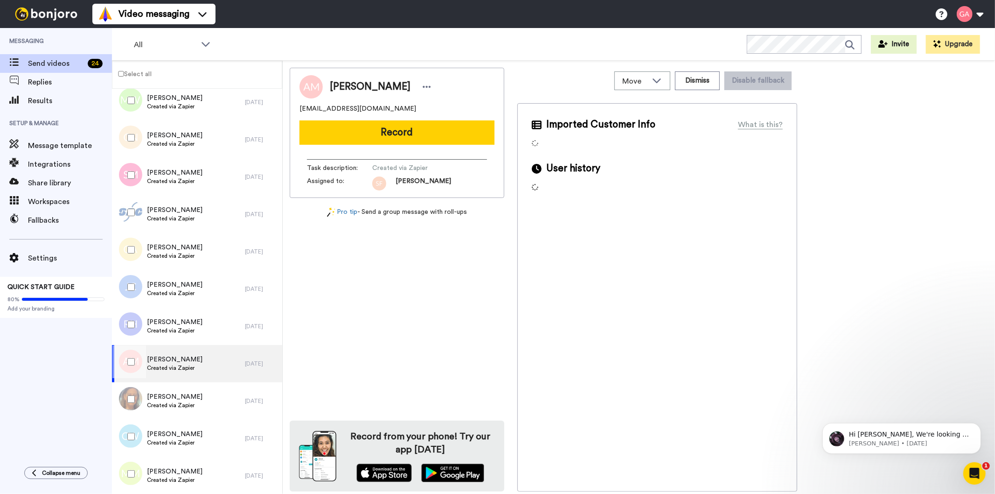
scroll to position [1644, 0]
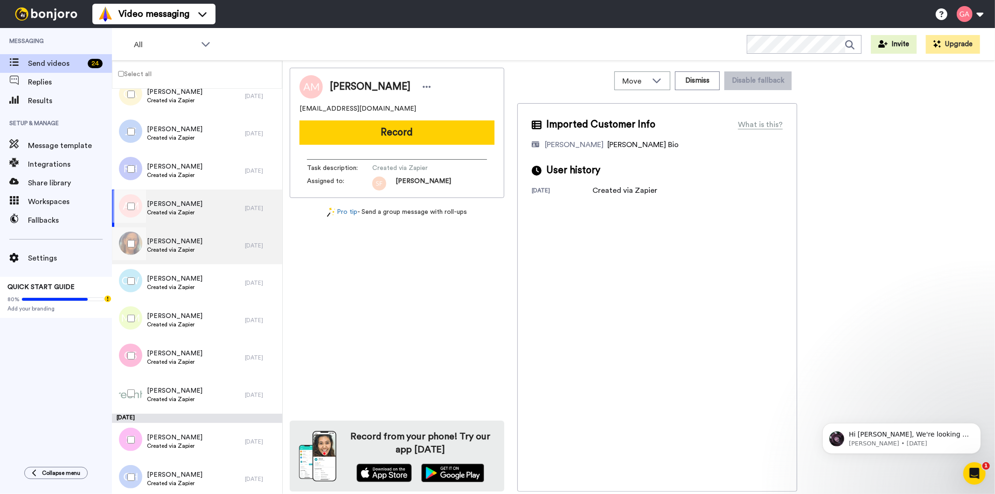
click at [212, 246] on div "Mary Stewart Created via Zapier" at bounding box center [178, 245] width 133 height 37
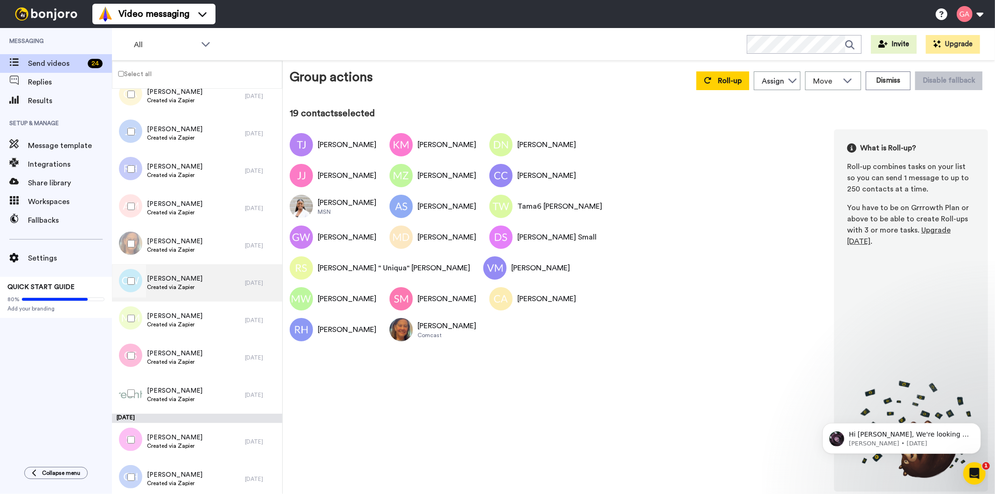
click at [216, 286] on div "Charles Wills Created via Zapier" at bounding box center [178, 282] width 133 height 37
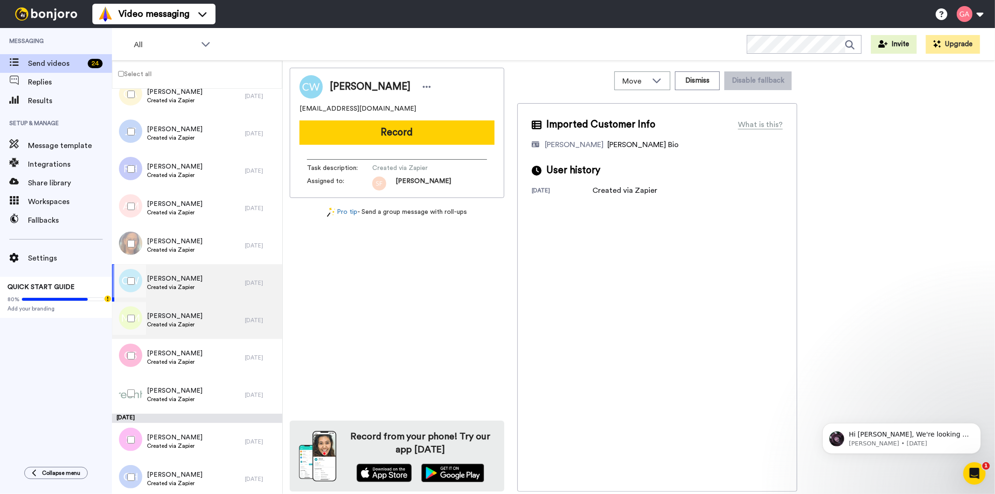
click at [201, 316] on div "Mayli Meredith Created via Zapier" at bounding box center [178, 319] width 133 height 37
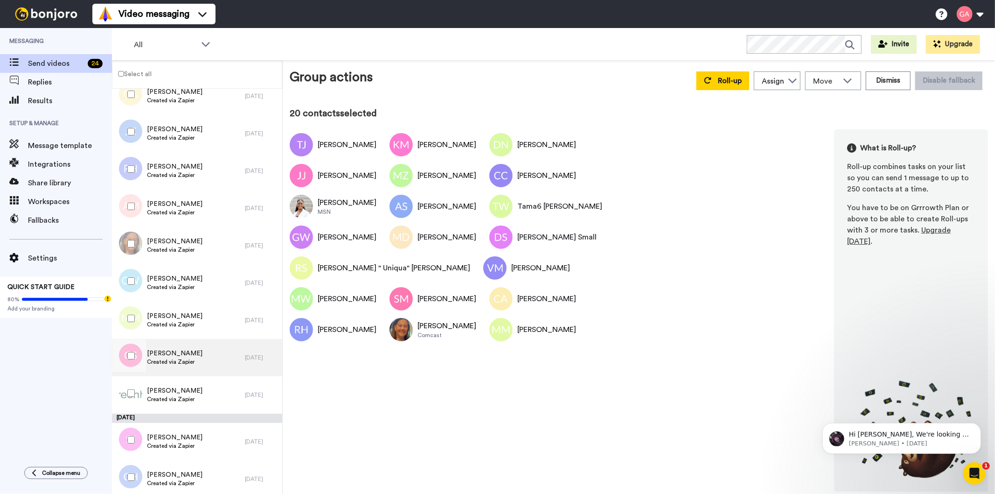
click at [212, 361] on div "Gerrard Singleton Created via Zapier" at bounding box center [178, 357] width 133 height 37
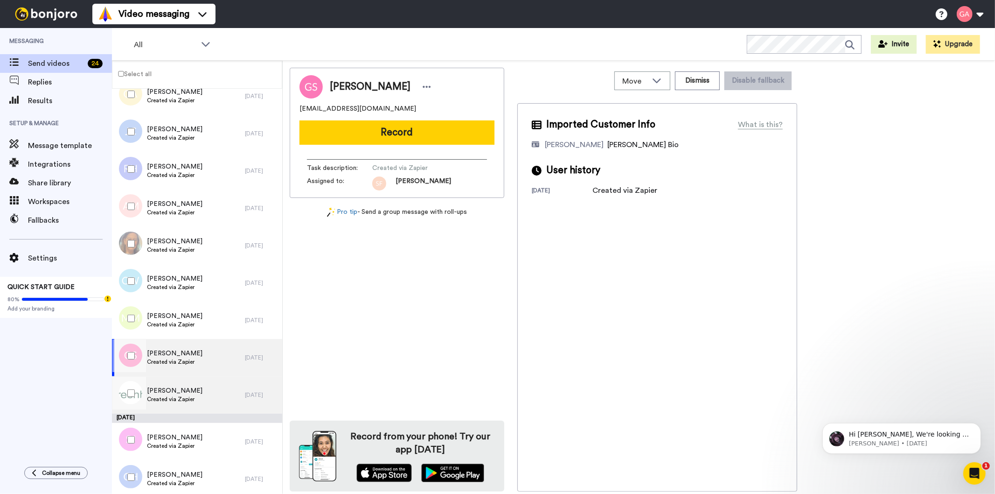
click at [210, 395] on div "Peter Bennett Created via Zapier" at bounding box center [178, 394] width 133 height 37
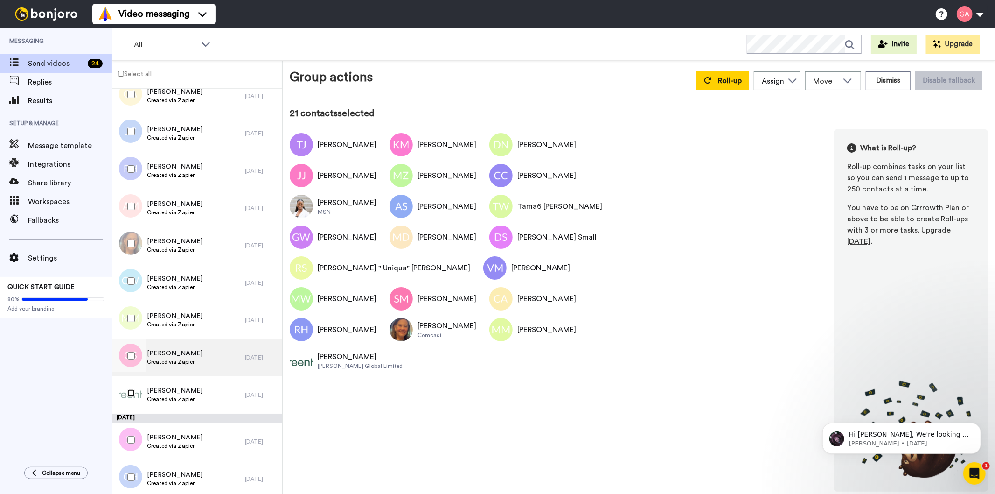
scroll to position [1852, 0]
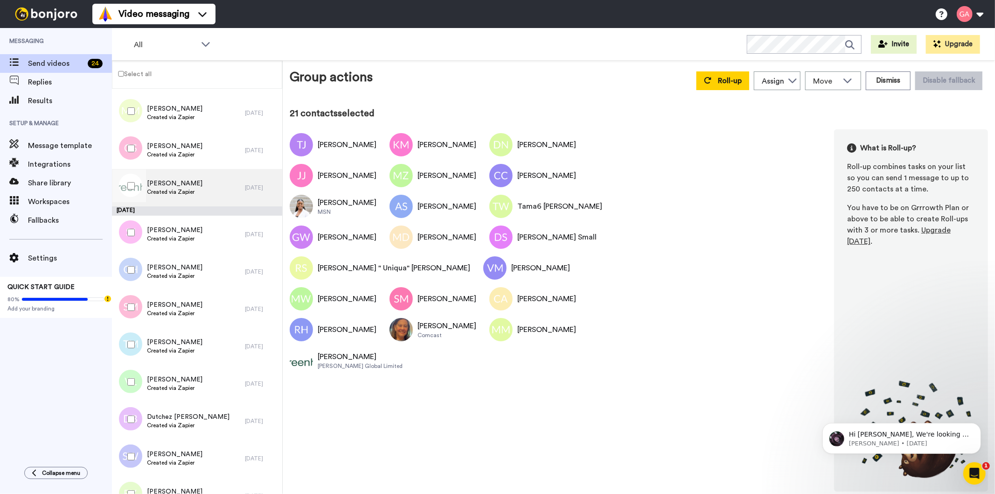
click at [206, 190] on div "Peter Bennett Created via Zapier" at bounding box center [178, 187] width 133 height 37
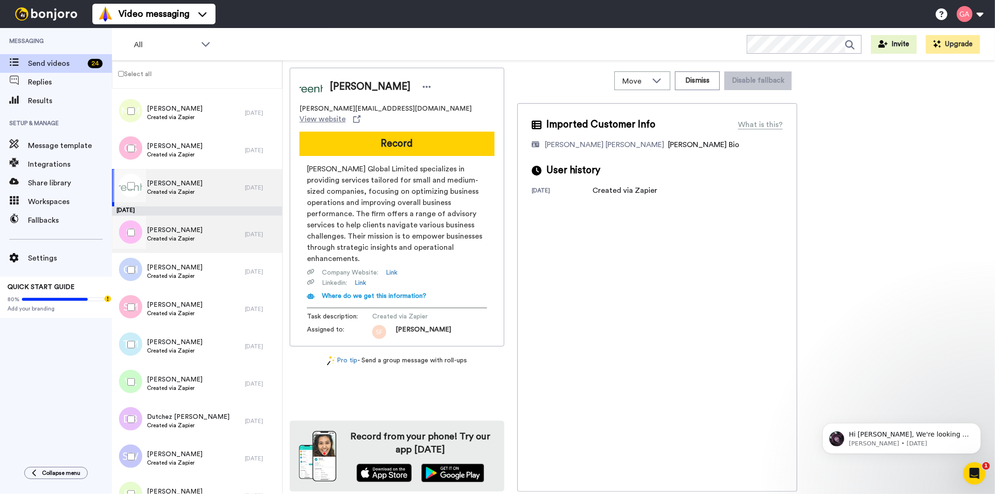
click at [203, 246] on div "Susan Johnson Created via Zapier" at bounding box center [178, 234] width 133 height 37
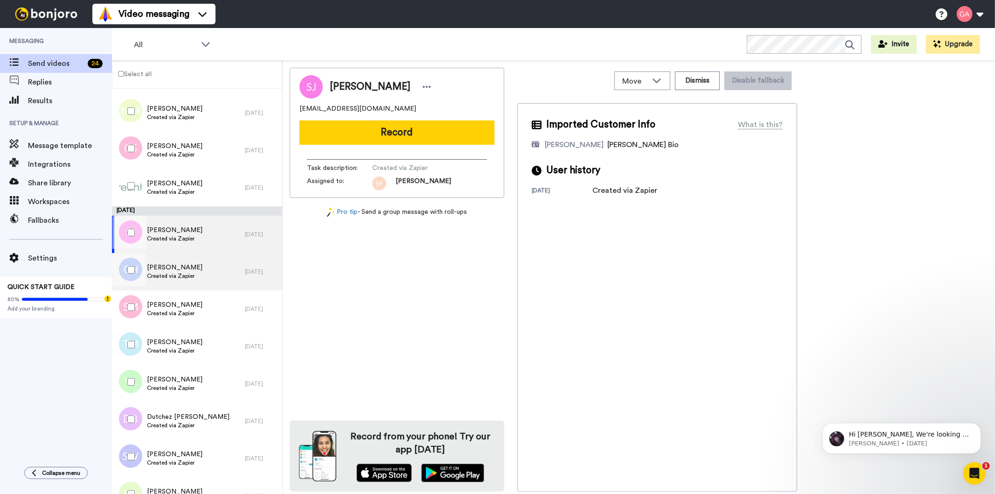
click at [206, 273] on div "Courtney Harris Created via Zapier" at bounding box center [178, 271] width 133 height 37
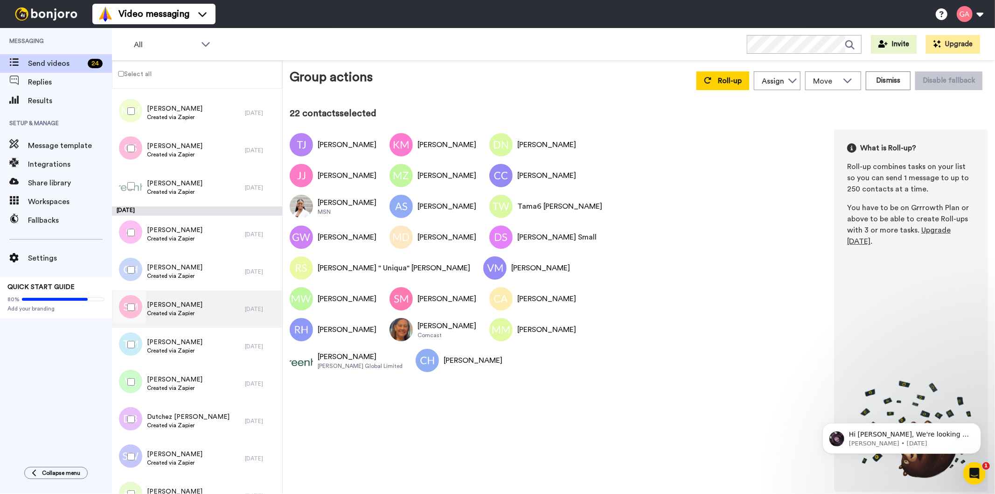
click at [209, 306] on div "Sterling Mason Created via Zapier" at bounding box center [178, 308] width 133 height 37
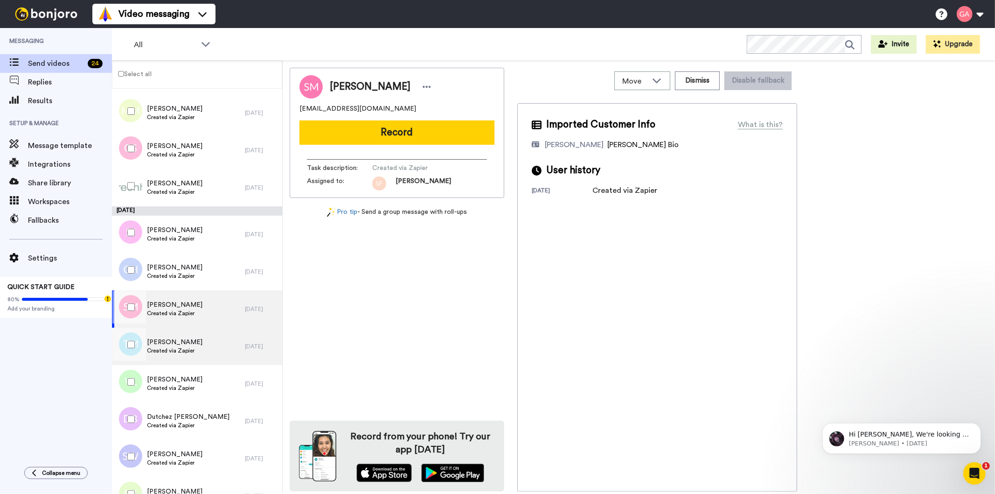
click at [215, 348] on div "Tonya Michaels Created via Zapier" at bounding box center [178, 346] width 133 height 37
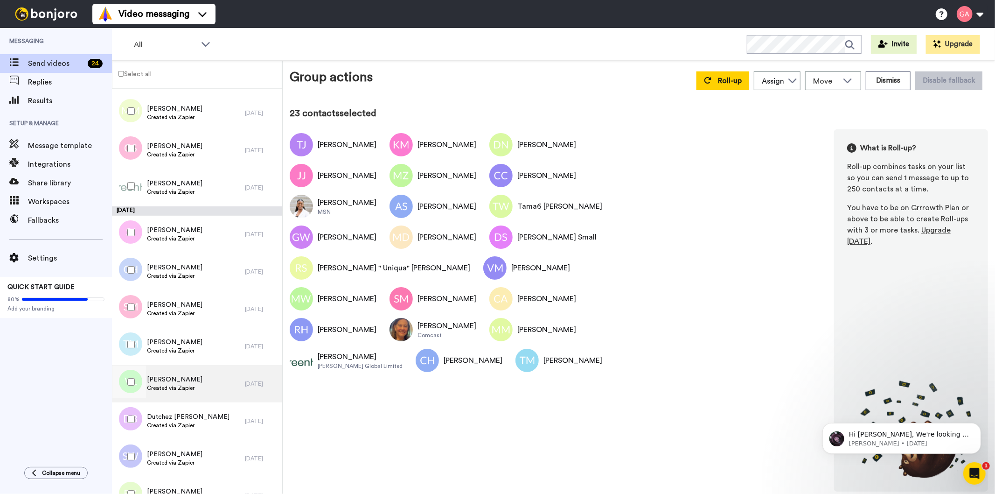
click at [222, 376] on div "Victoria Lechuga Created via Zapier" at bounding box center [178, 383] width 133 height 37
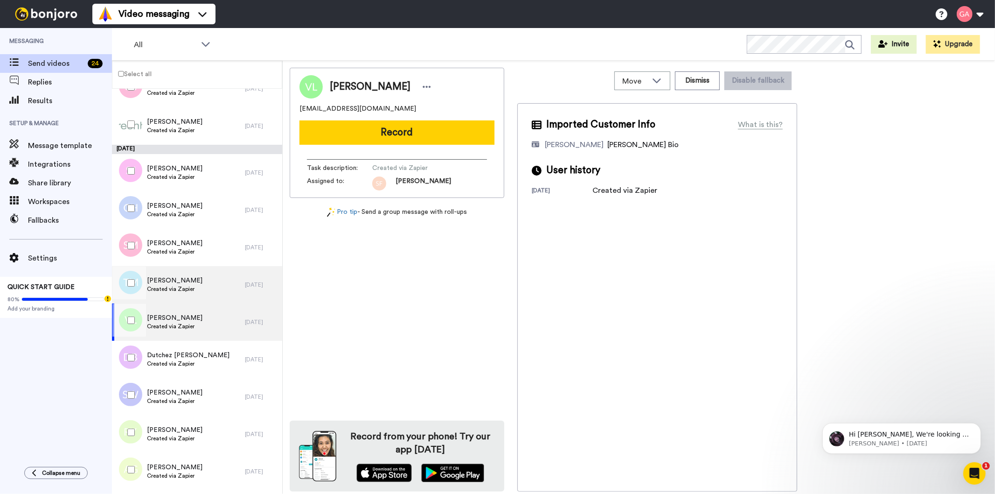
scroll to position [1956, 0]
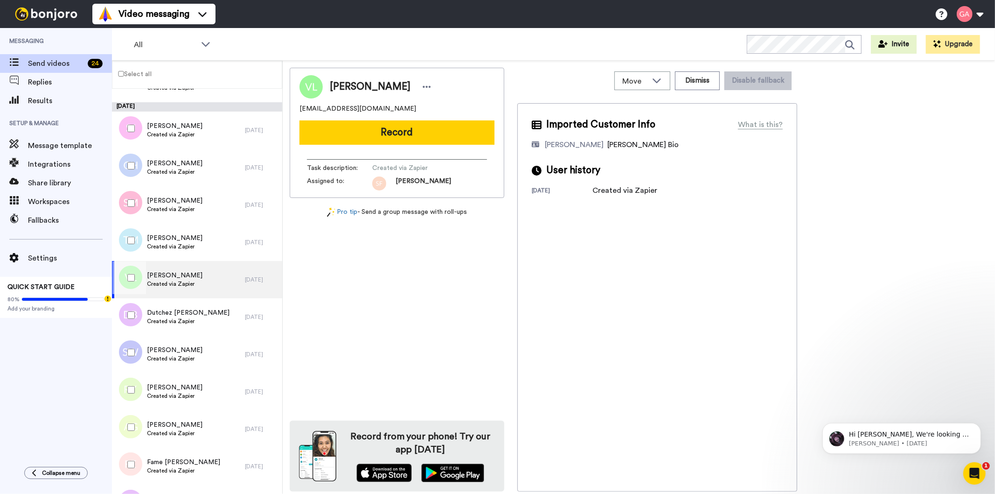
click at [197, 281] on div "Victoria Lechuga Created via Zapier" at bounding box center [178, 279] width 133 height 37
click at [198, 308] on span "Dutchez [PERSON_NAME]" at bounding box center [188, 312] width 83 height 9
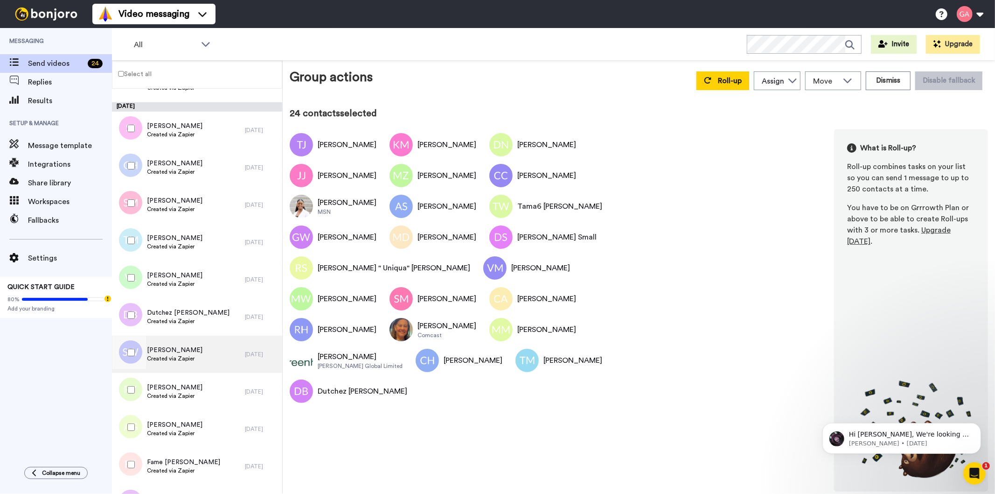
click at [210, 357] on div "Steve Watson Created via Zapier" at bounding box center [178, 354] width 133 height 37
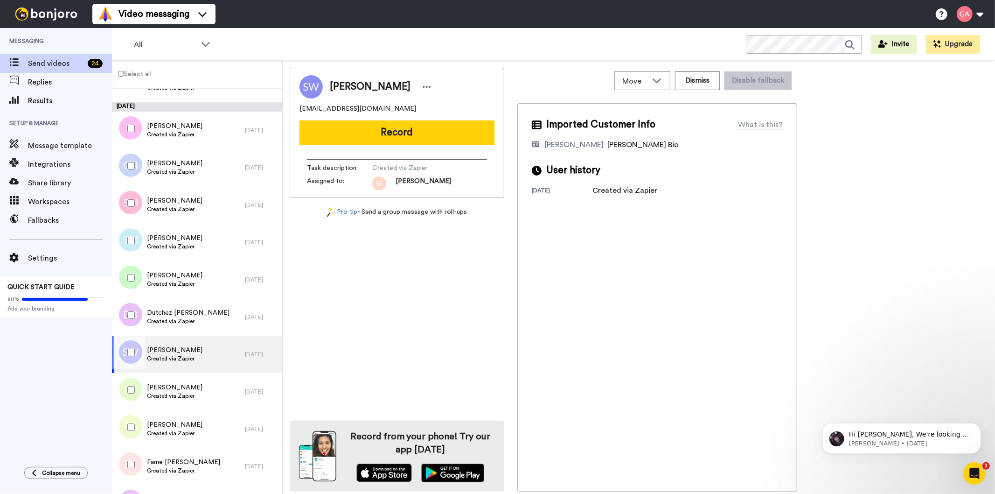
scroll to position [2059, 0]
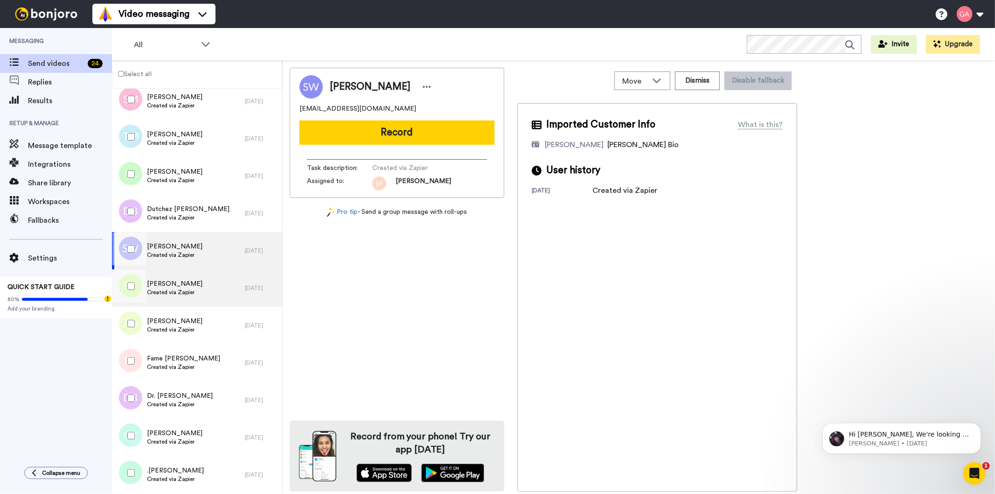
click at [202, 298] on div "Robert Young Created via Zapier" at bounding box center [178, 287] width 133 height 37
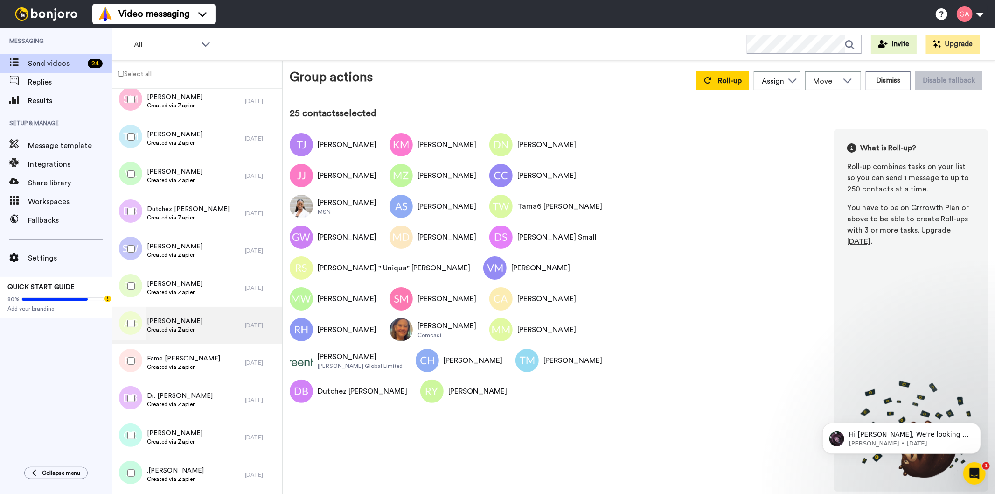
click at [200, 332] on div "Amber Greak Created via Zapier" at bounding box center [178, 325] width 133 height 37
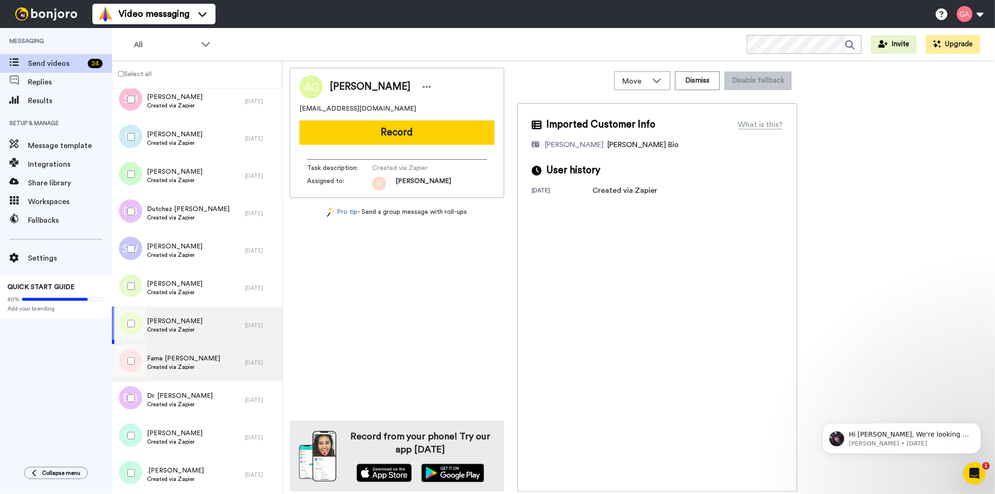
click at [213, 366] on div "Fame Ennist Created via Zapier" at bounding box center [178, 362] width 133 height 37
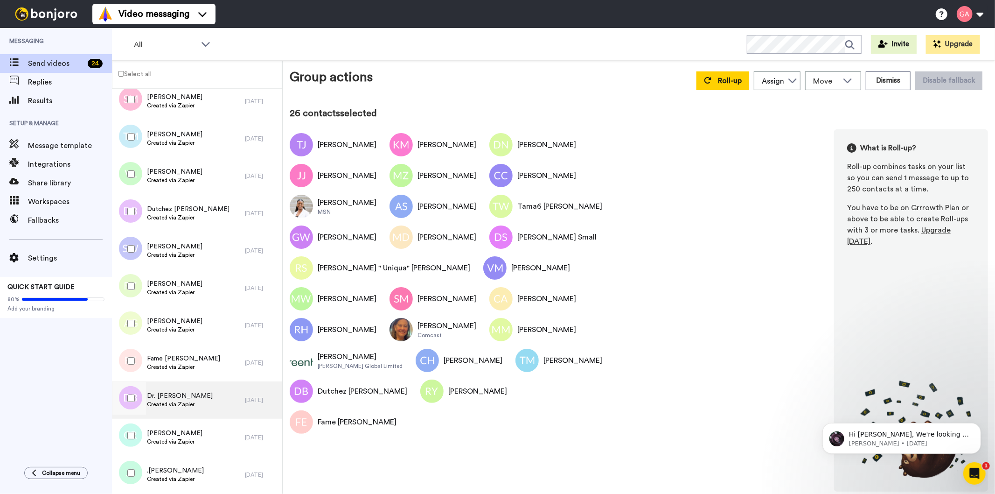
click at [207, 394] on div "Dr. Andrea Blue Created via Zapier" at bounding box center [178, 399] width 133 height 37
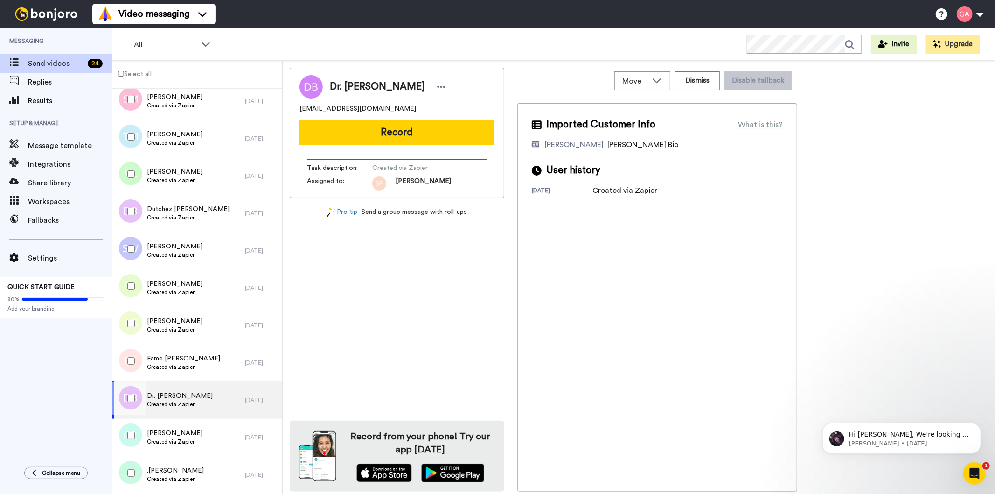
scroll to position [2215, 0]
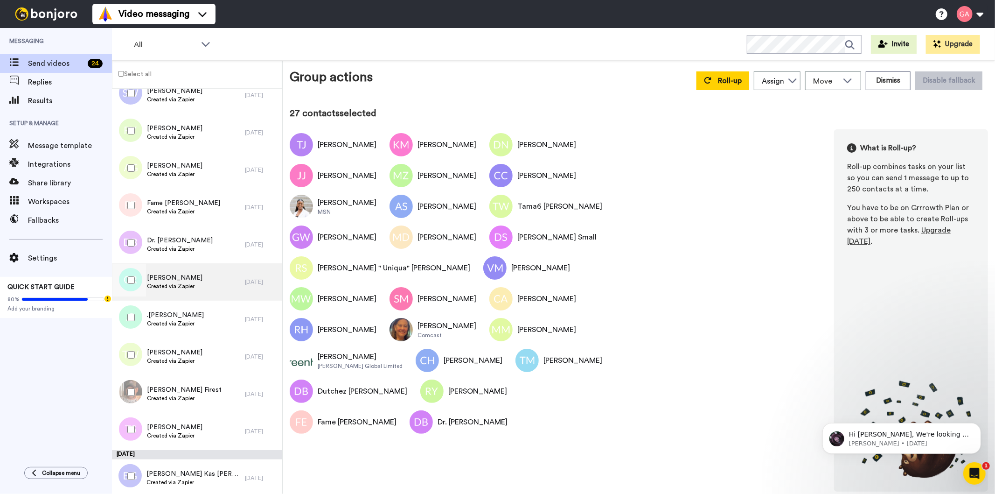
click at [196, 286] on div "Charles Rentz Created via Zapier" at bounding box center [178, 281] width 133 height 37
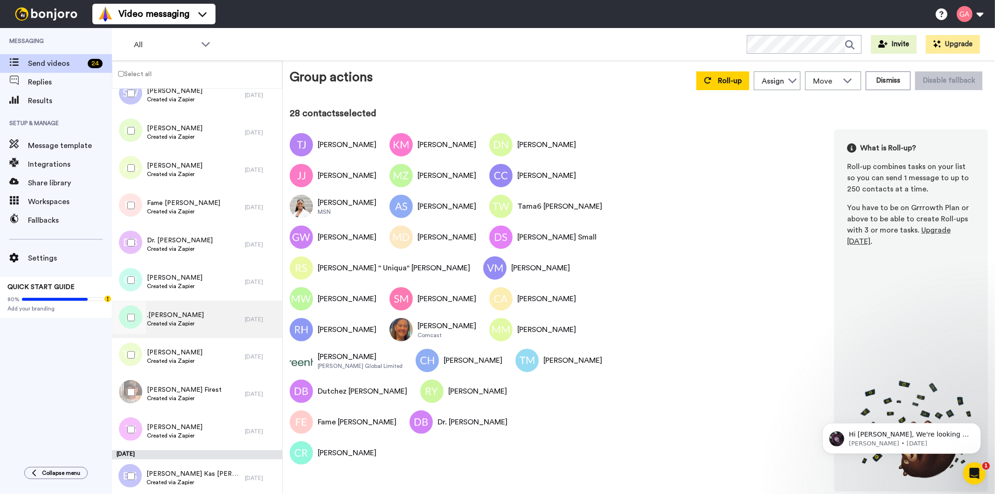
click at [224, 318] on div ".Jennifer O Created via Zapier" at bounding box center [178, 319] width 133 height 37
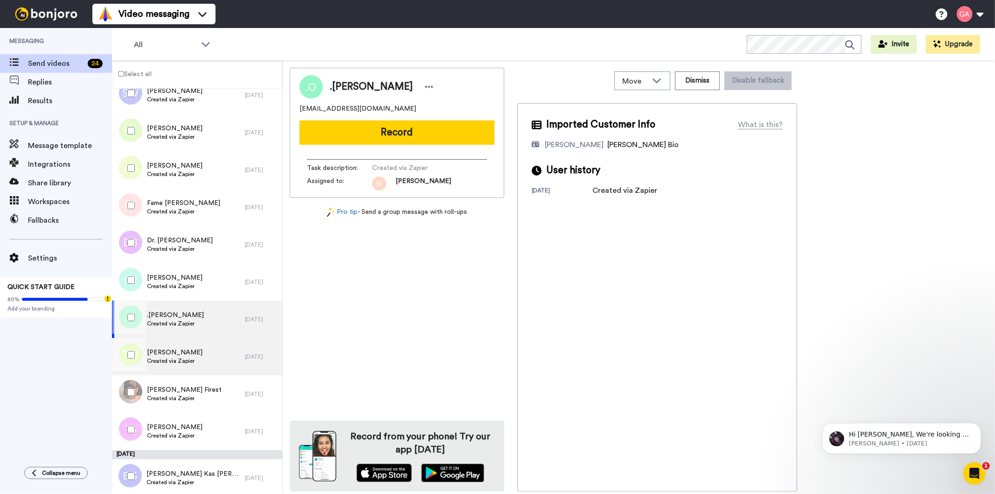
click at [217, 360] on div "Tony Watts Created via Zapier" at bounding box center [178, 356] width 133 height 37
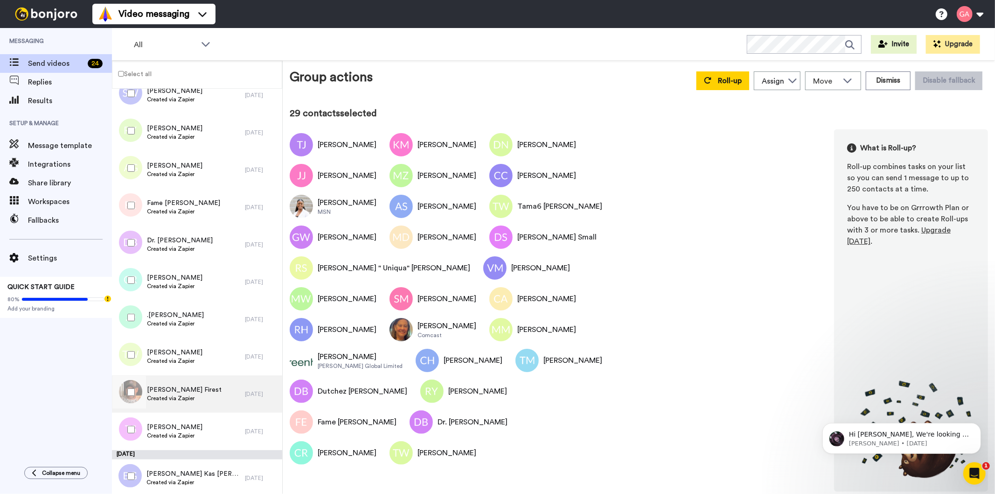
click at [210, 391] on div "Scott Firest Created via Zapier" at bounding box center [178, 393] width 133 height 37
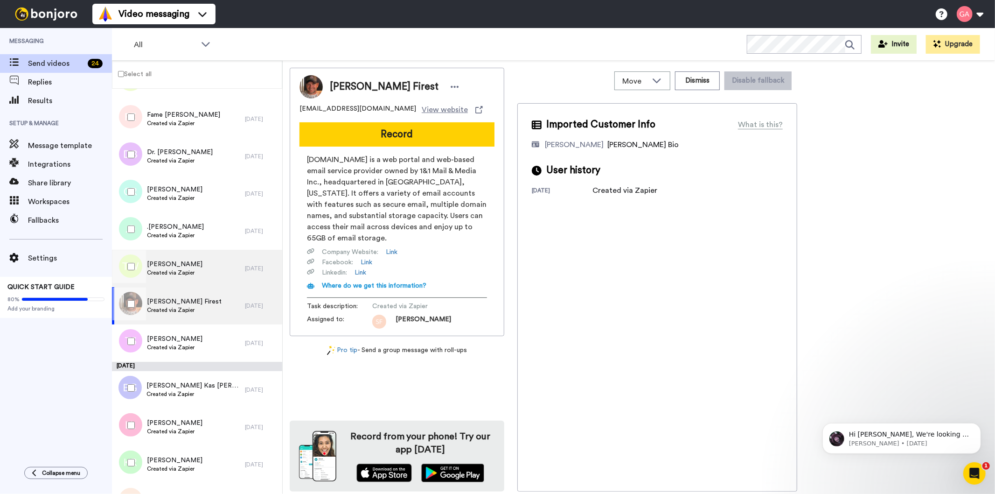
scroll to position [2371, 0]
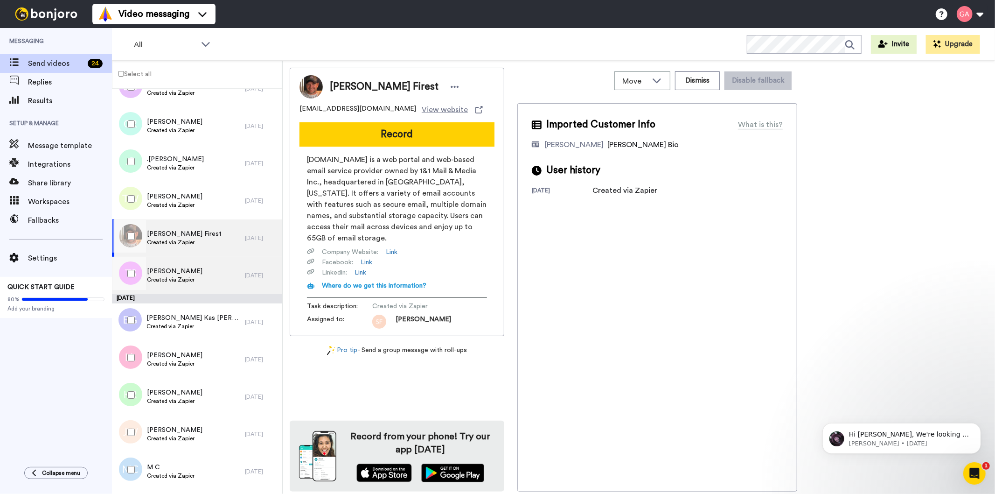
click at [211, 279] on div "Tamika Soto Created via Zapier" at bounding box center [178, 275] width 133 height 37
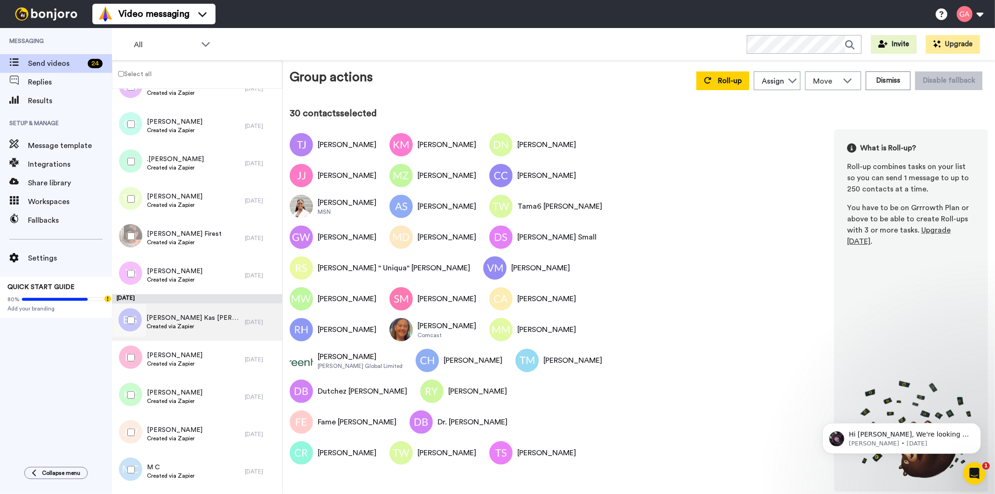
click at [221, 327] on div "Brynda Kas Griffieth Created via Zapier" at bounding box center [178, 321] width 133 height 37
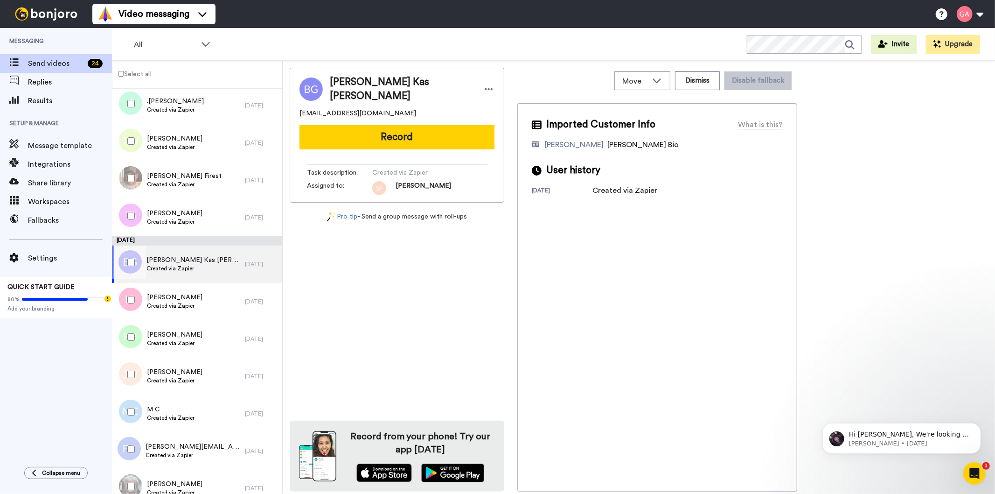
scroll to position [2474, 0]
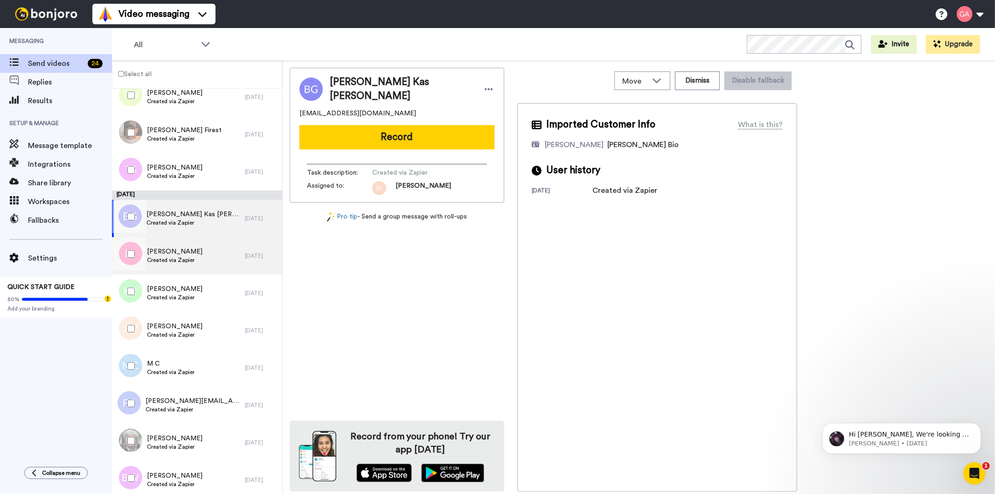
click at [213, 259] on div "Lori Luckeroth Created via Zapier" at bounding box center [178, 255] width 133 height 37
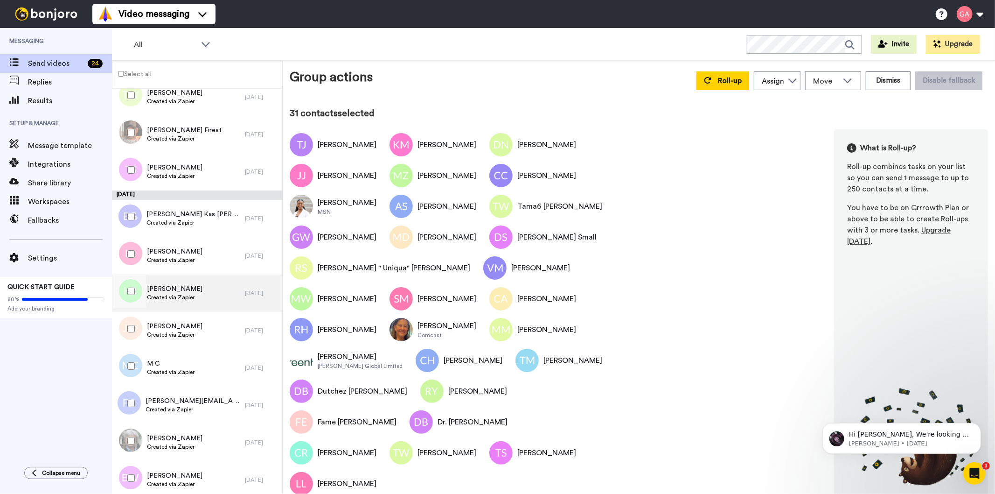
click at [212, 299] on div "Kanitra Randall Created via Zapier" at bounding box center [178, 292] width 133 height 37
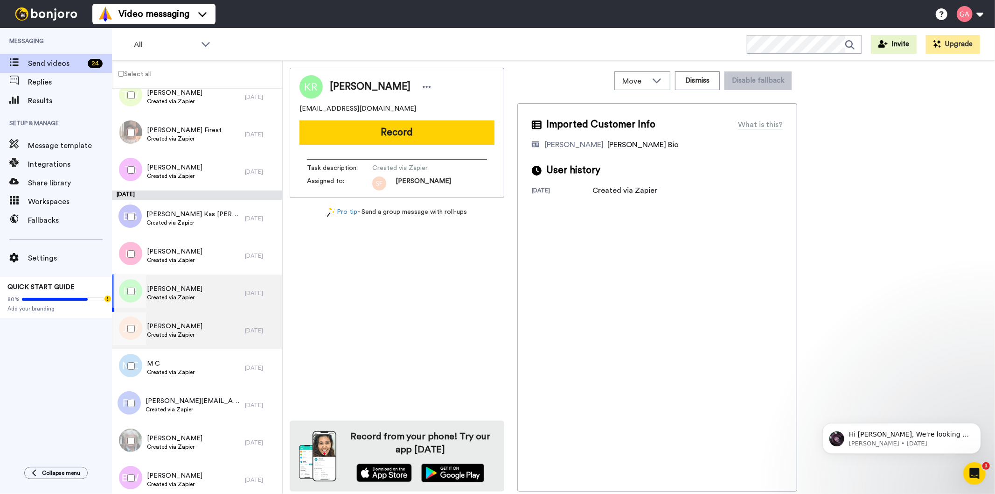
click at [213, 337] on div "Janiese Wesley Created via Zapier" at bounding box center [178, 330] width 133 height 37
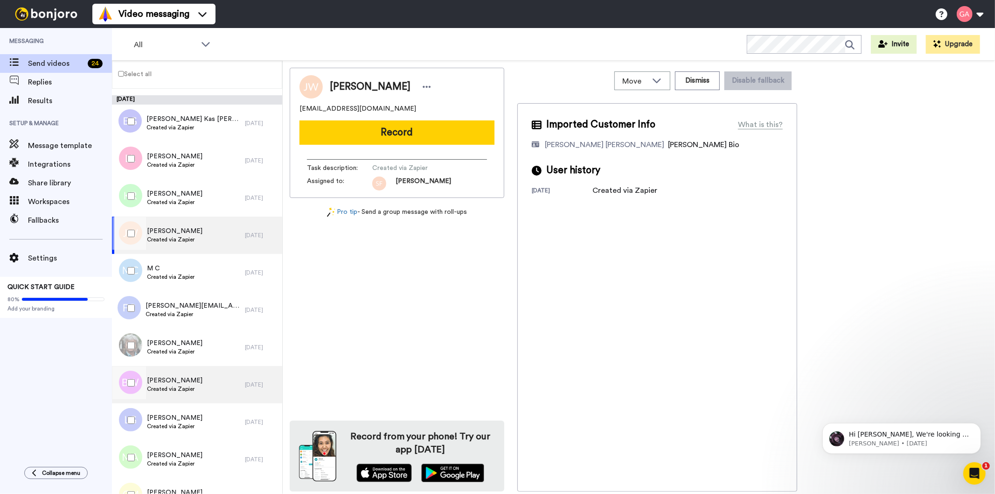
scroll to position [2630, 0]
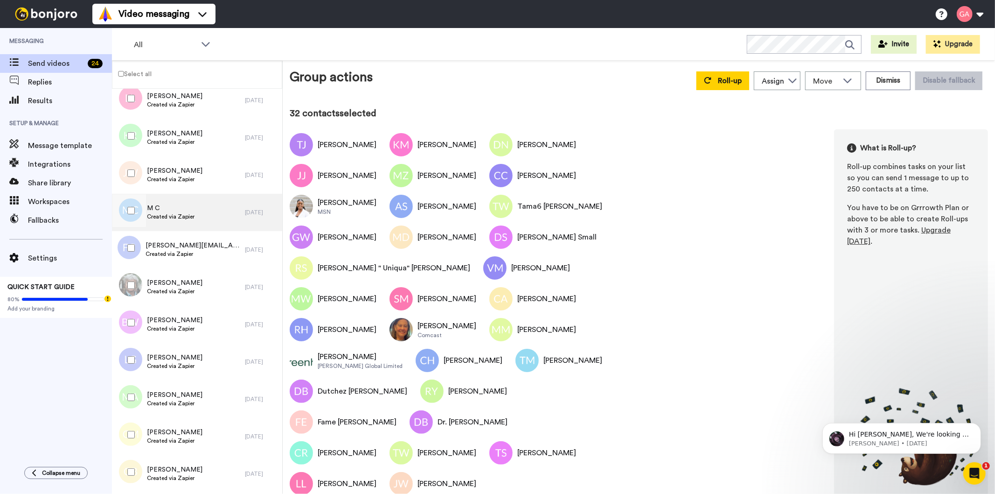
click at [212, 220] on div "M C Created via Zapier" at bounding box center [178, 212] width 133 height 37
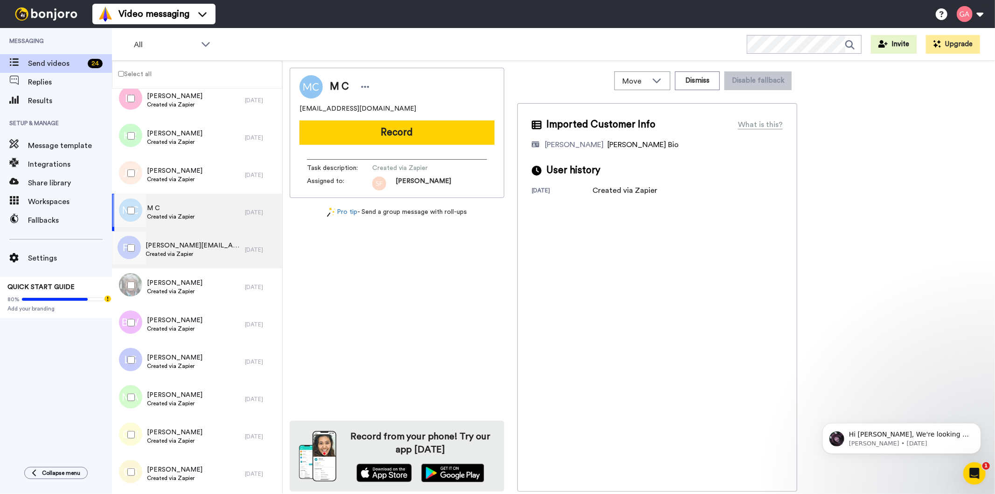
click at [213, 257] on span "Created via Zapier" at bounding box center [193, 253] width 95 height 7
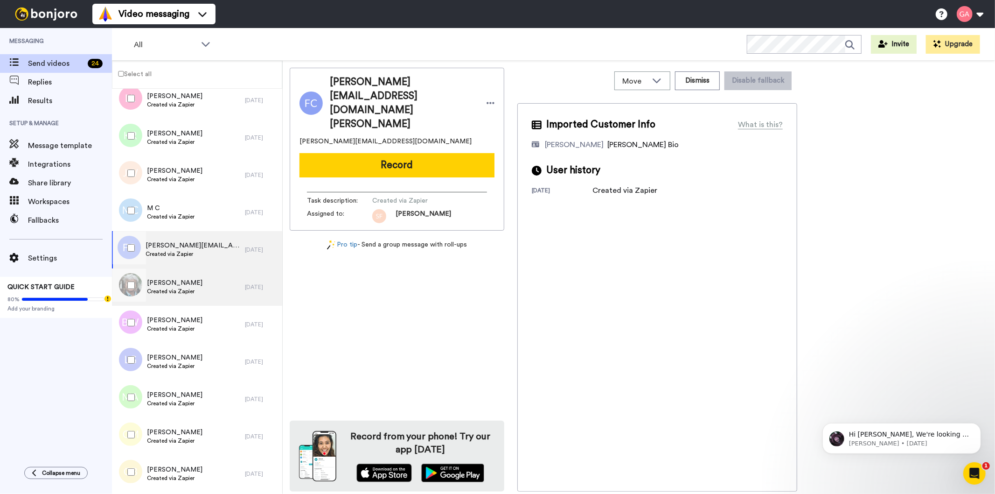
click at [213, 292] on div "Peter Field Created via Zapier" at bounding box center [178, 286] width 133 height 37
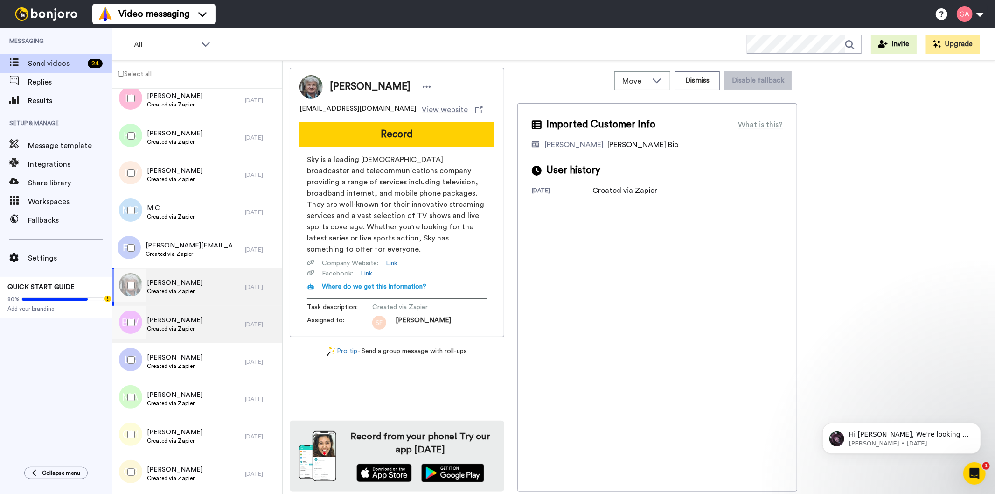
click at [204, 326] on div "Brett Walker Created via Zapier" at bounding box center [178, 324] width 133 height 37
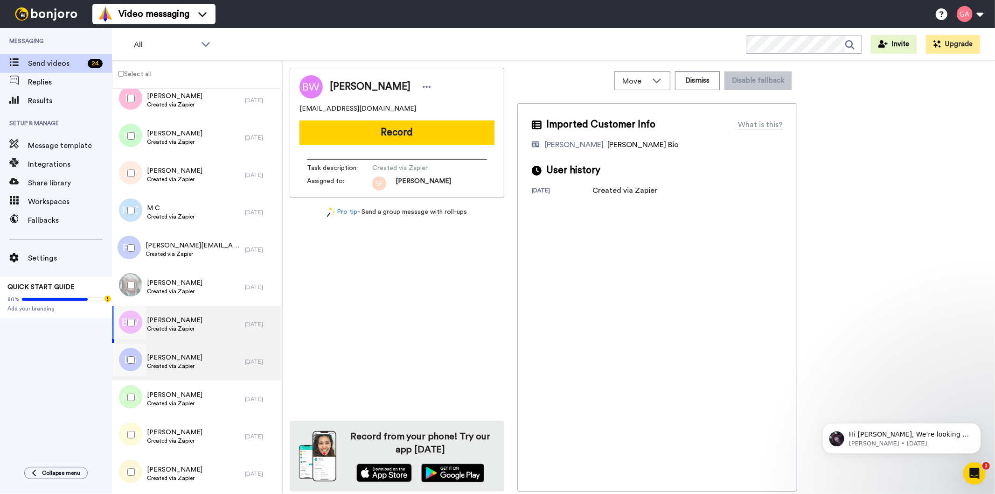
click at [204, 362] on div "Lyle Gaines Created via Zapier" at bounding box center [178, 361] width 133 height 37
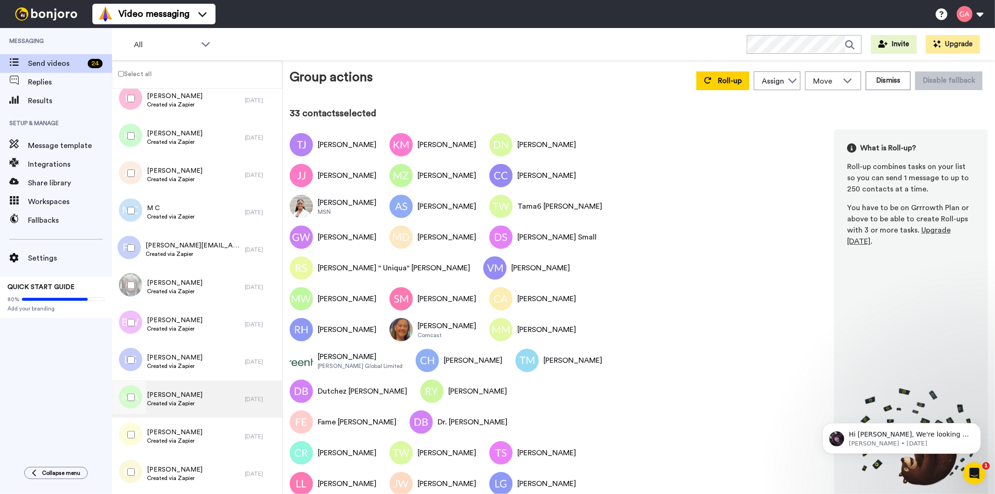
click at [213, 399] on div "Mairon Azevedo Created via Zapier" at bounding box center [178, 398] width 133 height 37
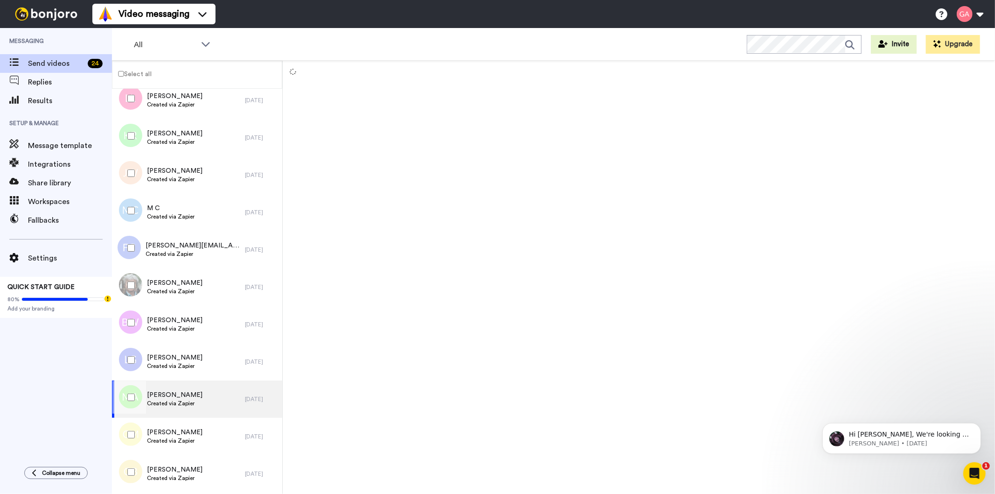
scroll to position [2785, 0]
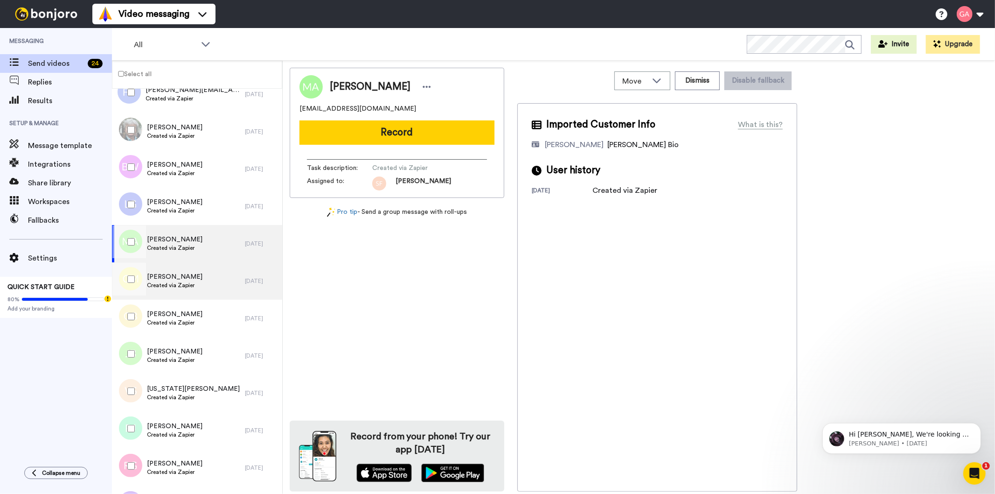
click at [218, 281] on div "Caylie Mullet Created via Zapier" at bounding box center [178, 280] width 133 height 37
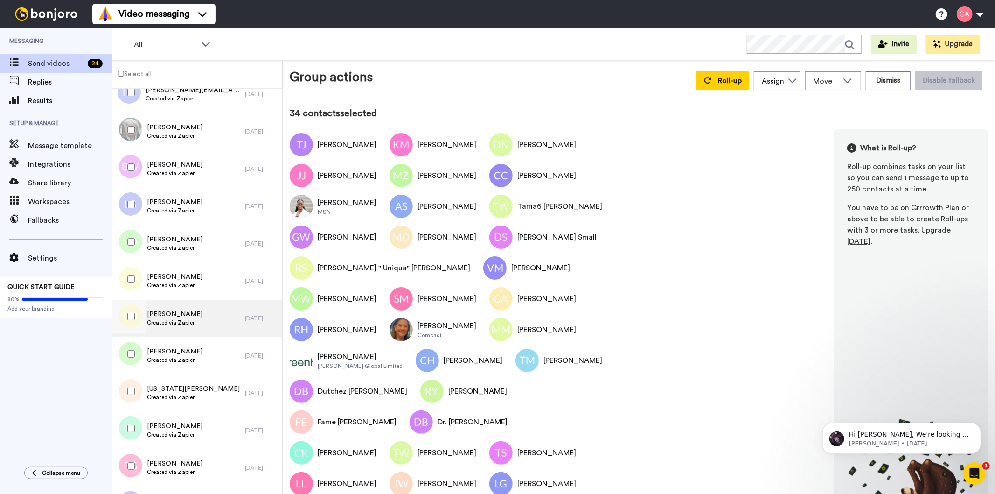
click at [221, 324] on div "GWENDOLYN BOYKIN Created via Zapier" at bounding box center [178, 318] width 133 height 37
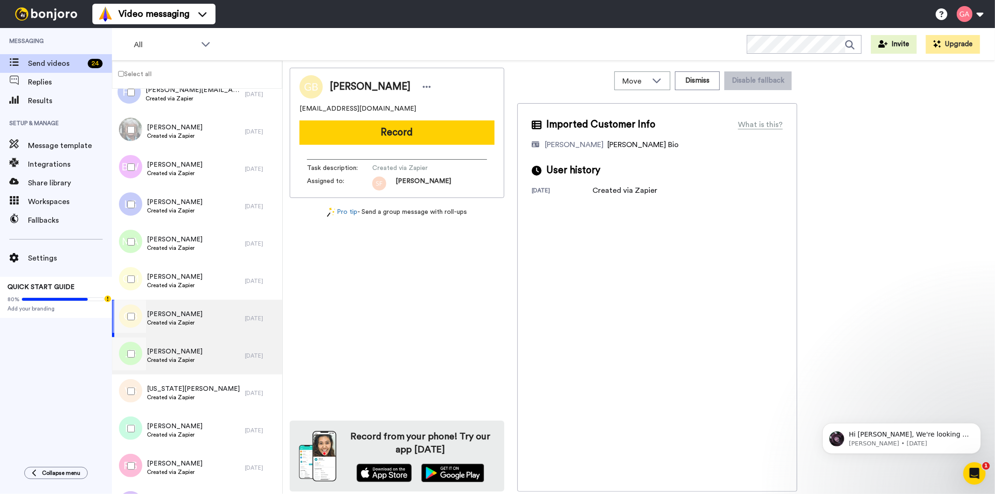
click at [221, 356] on div "José Bell Created via Zapier" at bounding box center [178, 355] width 133 height 37
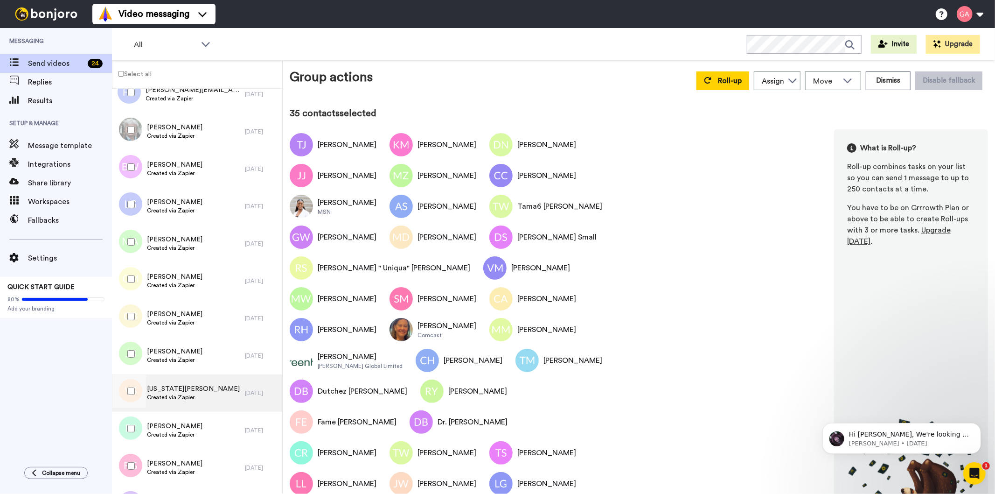
click at [216, 410] on div "Virginia Salvador Mallon Created via Zapier" at bounding box center [178, 392] width 133 height 37
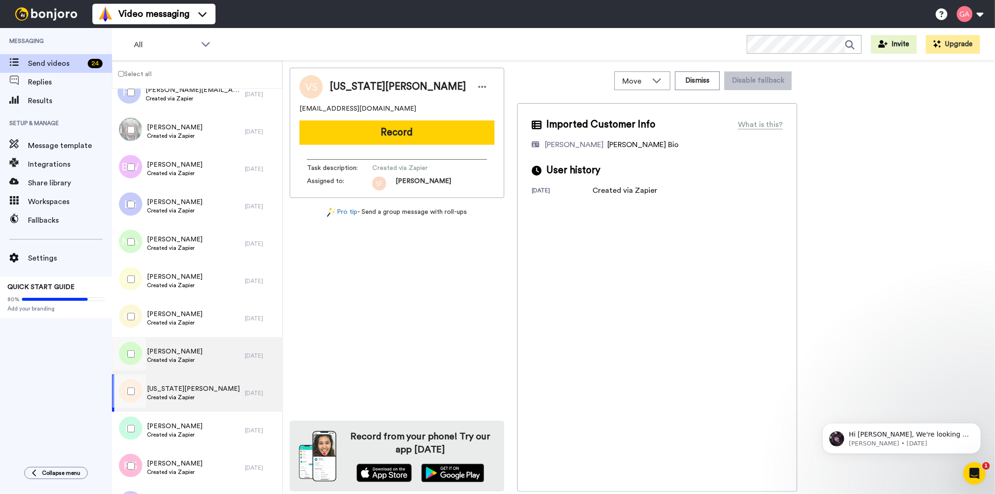
scroll to position [2941, 0]
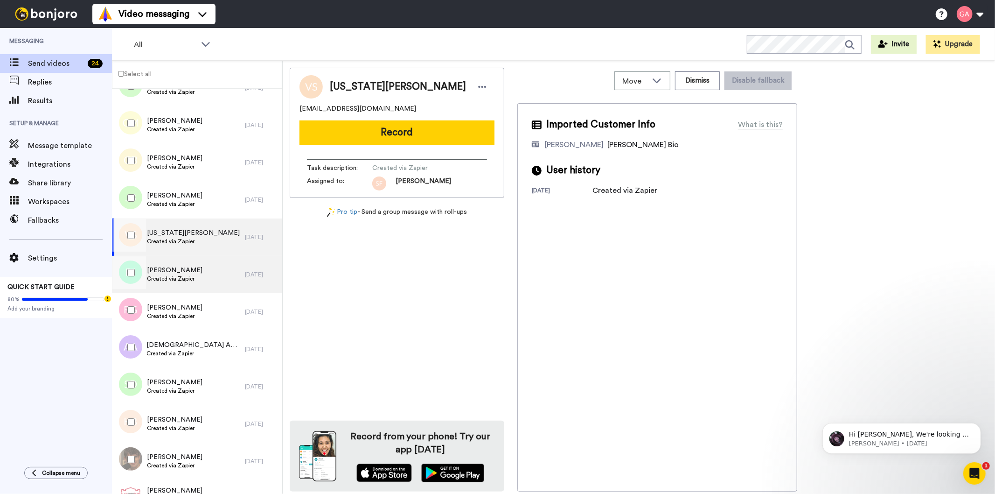
click at [216, 283] on div "Rosalind Jackson Created via Zapier" at bounding box center [178, 274] width 133 height 37
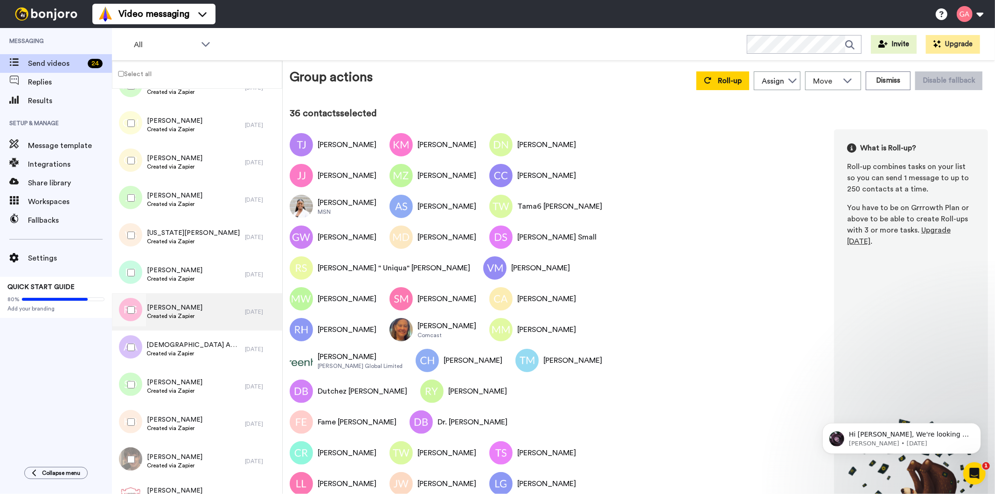
click at [211, 316] on div "Rachel Gaines Created via Zapier" at bounding box center [178, 311] width 133 height 37
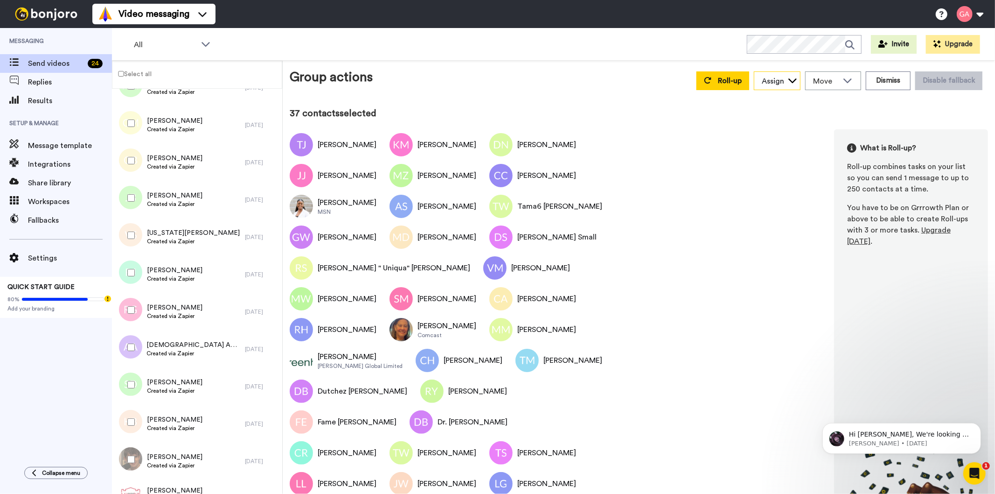
click at [788, 81] on icon at bounding box center [792, 80] width 9 height 9
click at [773, 126] on span "[PERSON_NAME]" at bounding box center [787, 130] width 67 height 9
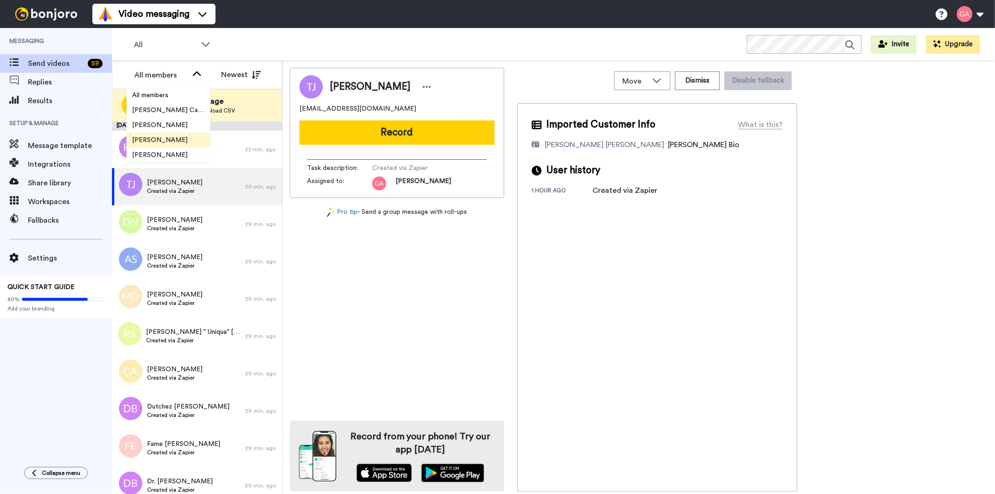
click at [169, 143] on span "[PERSON_NAME]" at bounding box center [159, 139] width 67 height 9
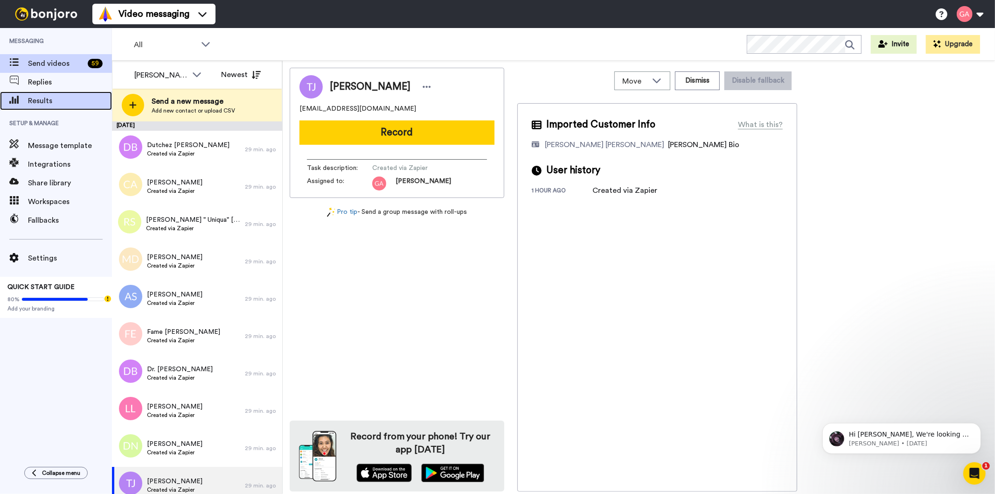
click at [52, 103] on span "Results" at bounding box center [70, 100] width 84 height 11
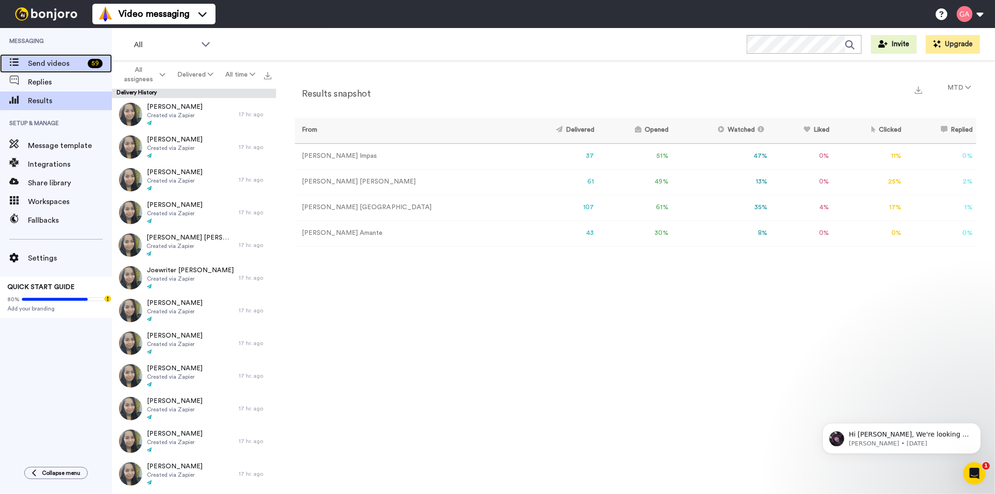
click at [46, 60] on span "Send videos" at bounding box center [56, 63] width 56 height 11
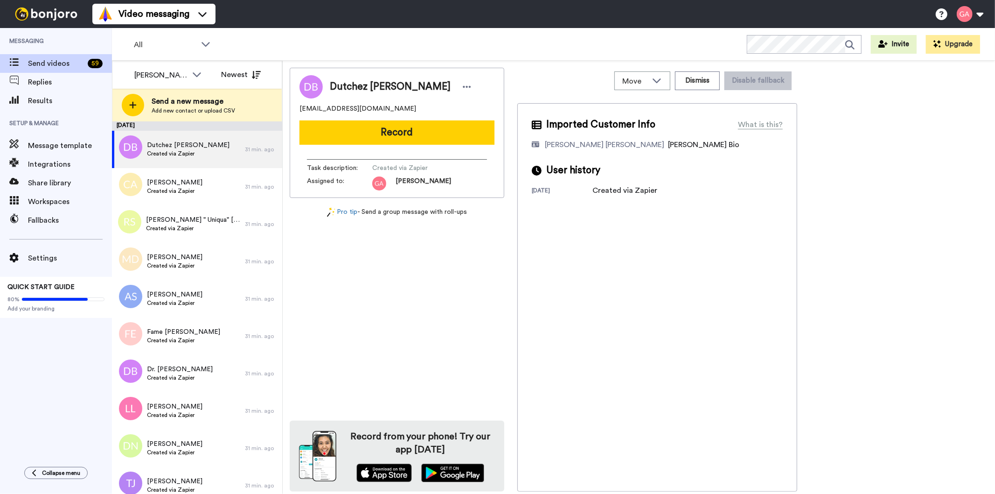
click at [418, 337] on div "Dutchez [PERSON_NAME] [EMAIL_ADDRESS][DOMAIN_NAME] Record Task description : Cr…" at bounding box center [397, 280] width 215 height 424
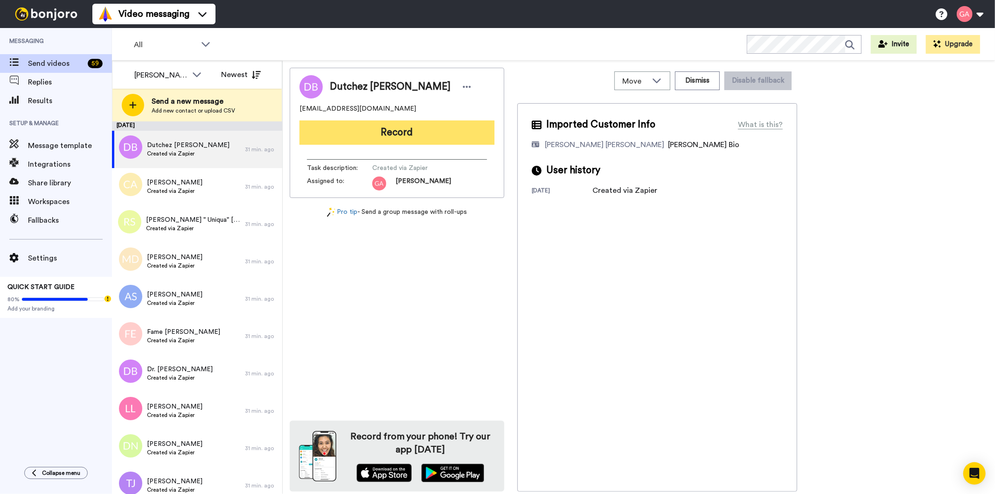
click at [338, 131] on button "Record" at bounding box center [397, 132] width 195 height 24
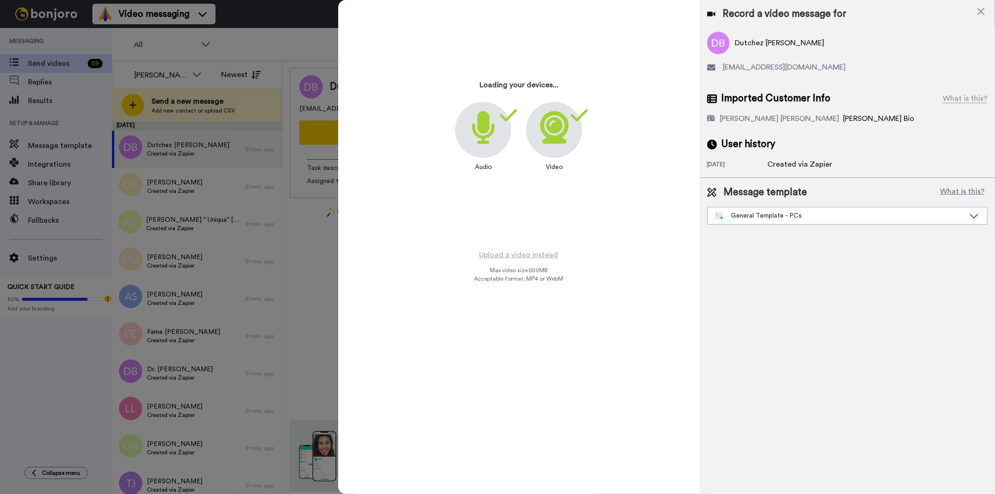
click at [981, 8] on icon at bounding box center [981, 12] width 9 height 12
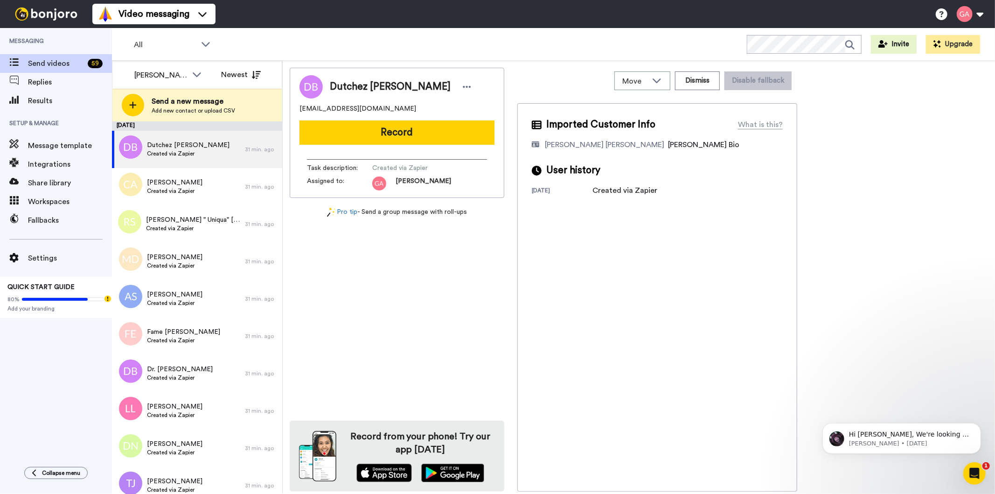
click at [354, 84] on span "Dutchez [PERSON_NAME]" at bounding box center [390, 87] width 121 height 14
copy div "Dutchez [PERSON_NAME]"
